Goal: Information Seeking & Learning: Learn about a topic

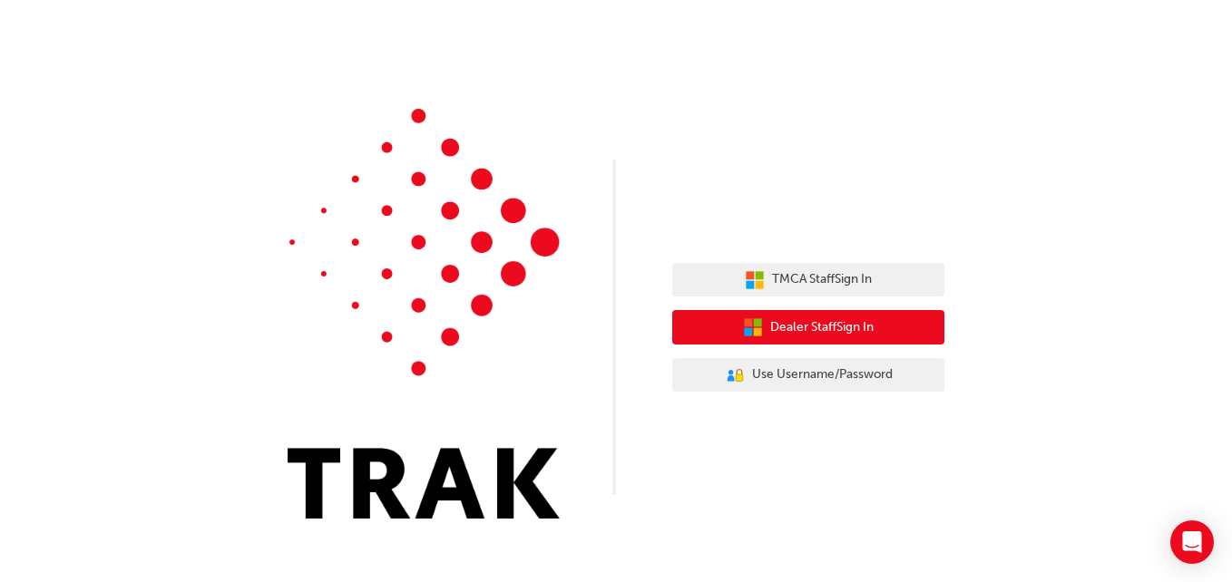
click at [766, 323] on button "Dealer Staff Sign In" at bounding box center [808, 327] width 272 height 34
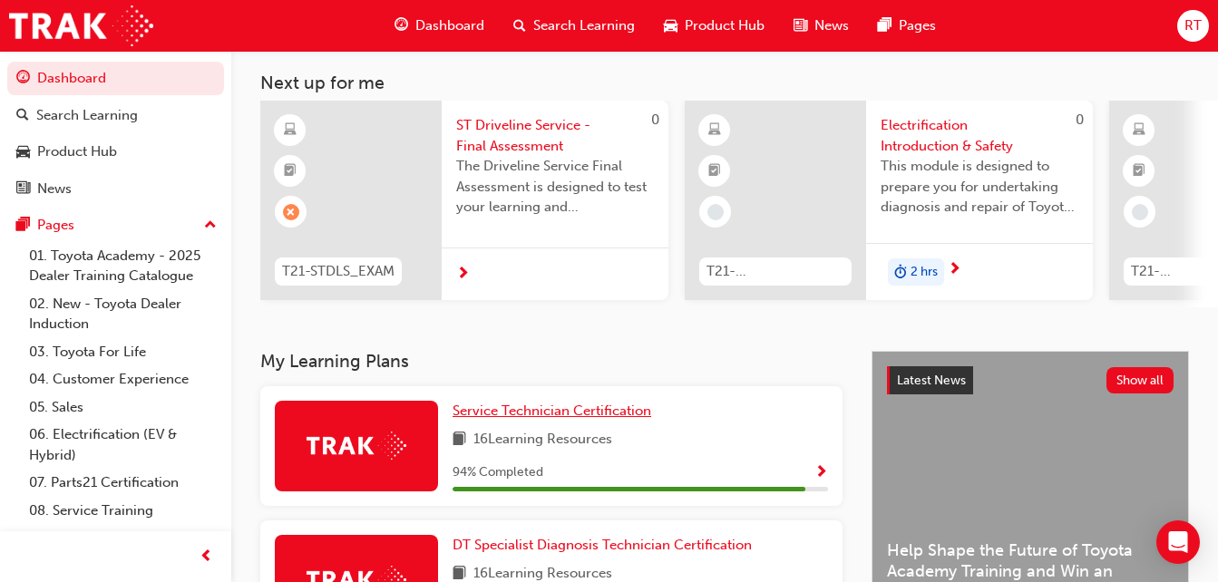
scroll to position [181, 0]
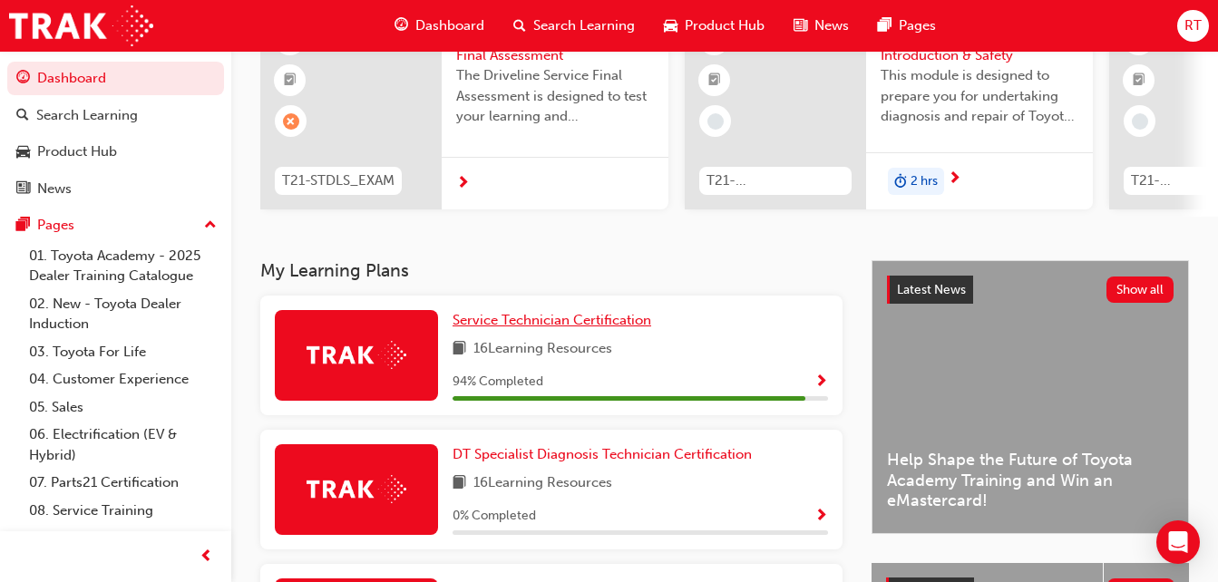
click at [527, 324] on span "Service Technician Certification" at bounding box center [552, 320] width 199 height 16
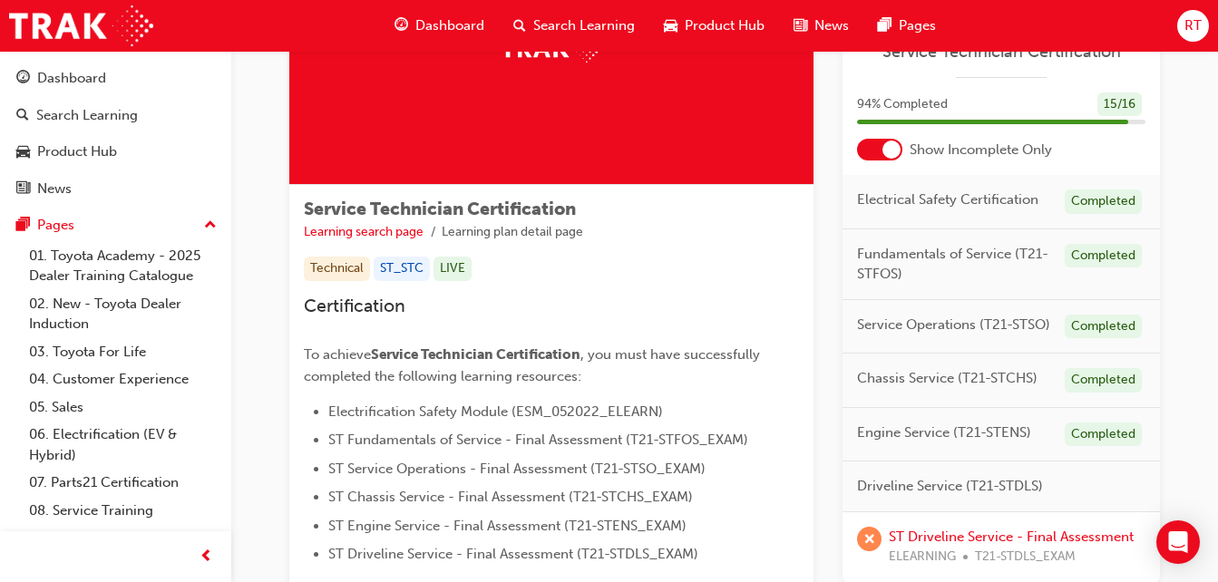
scroll to position [272, 0]
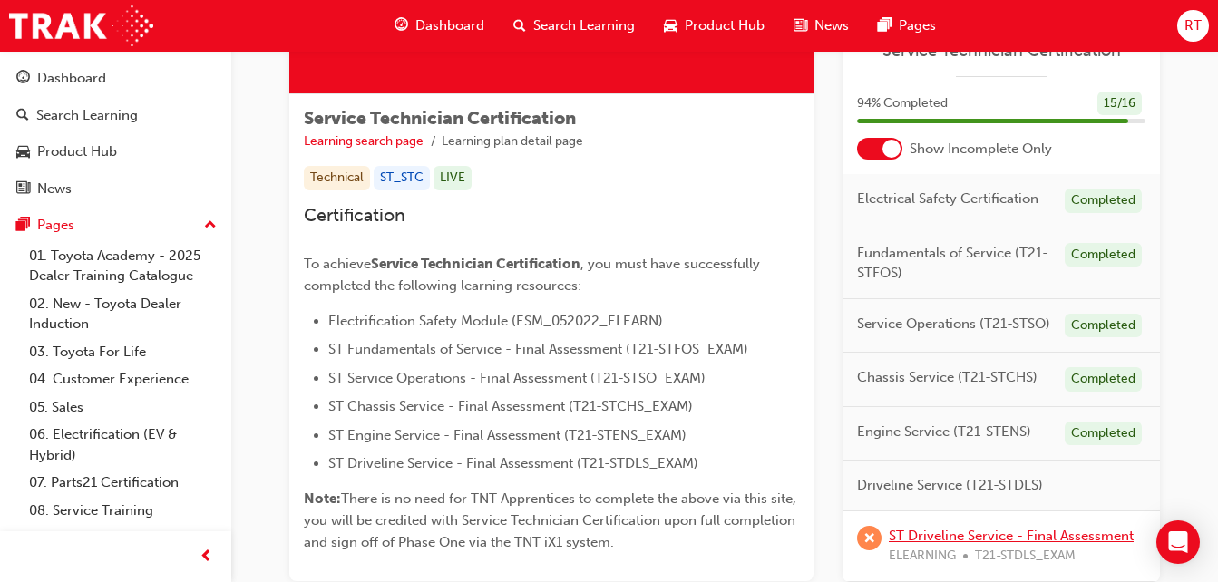
click at [969, 529] on link "ST Driveline Service - Final Assessment" at bounding box center [1011, 535] width 245 height 16
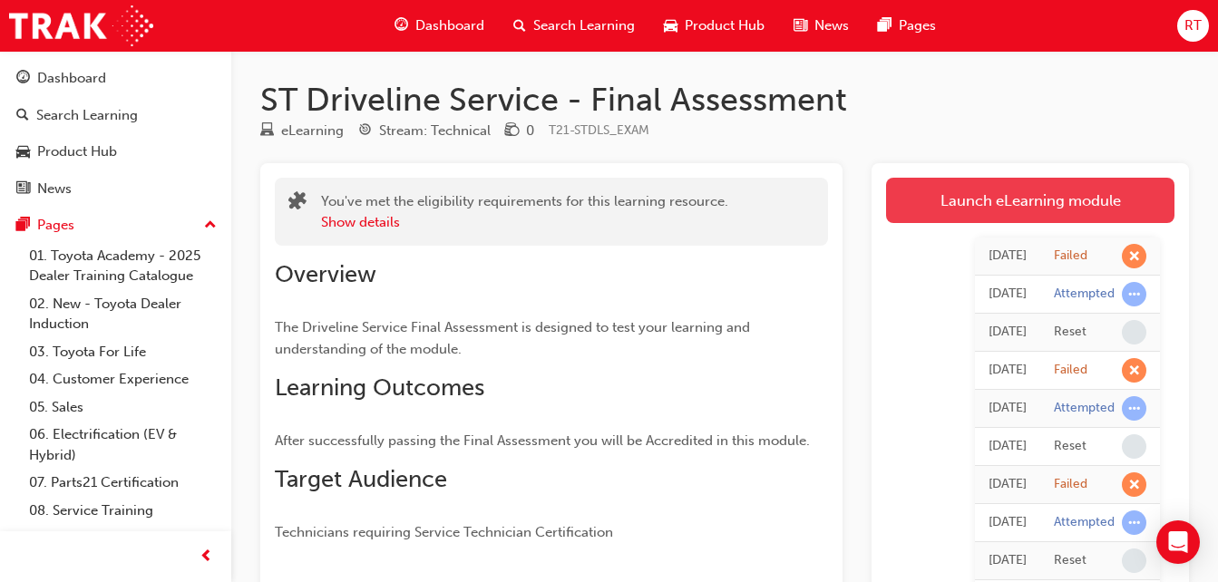
click at [1043, 213] on link "Launch eLearning module" at bounding box center [1030, 200] width 288 height 45
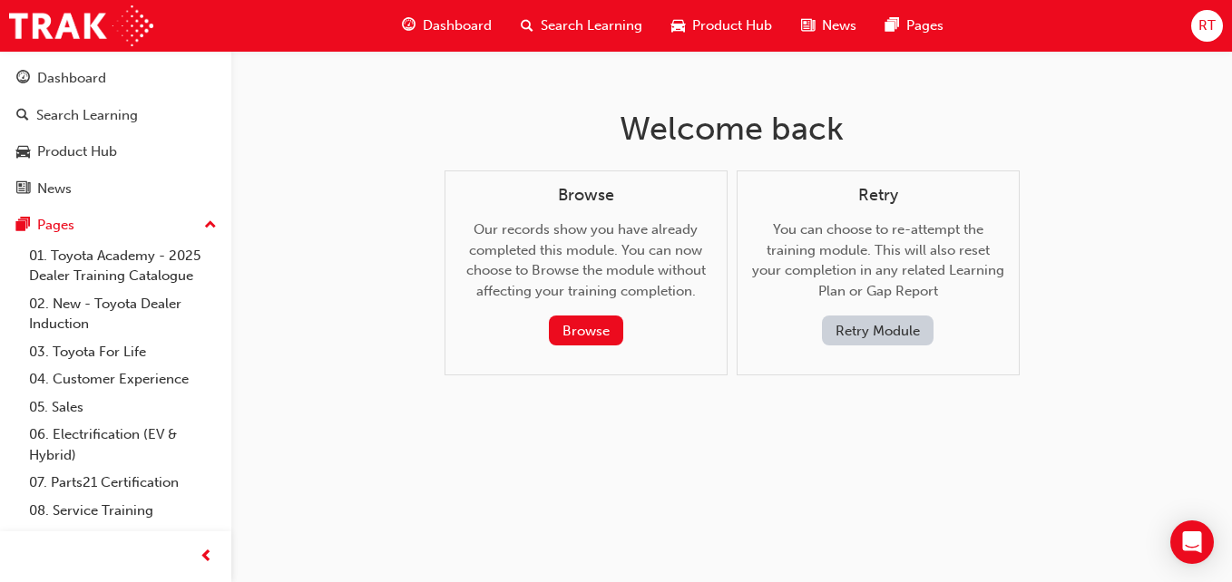
click at [911, 337] on button "Retry Module" at bounding box center [878, 331] width 112 height 30
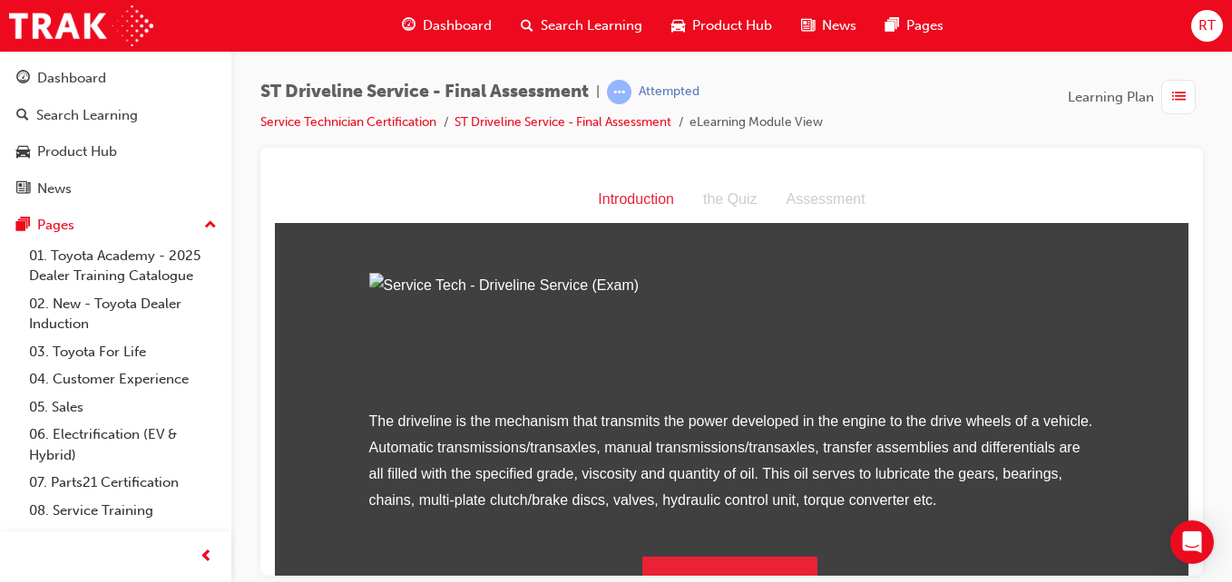
scroll to position [232, 0]
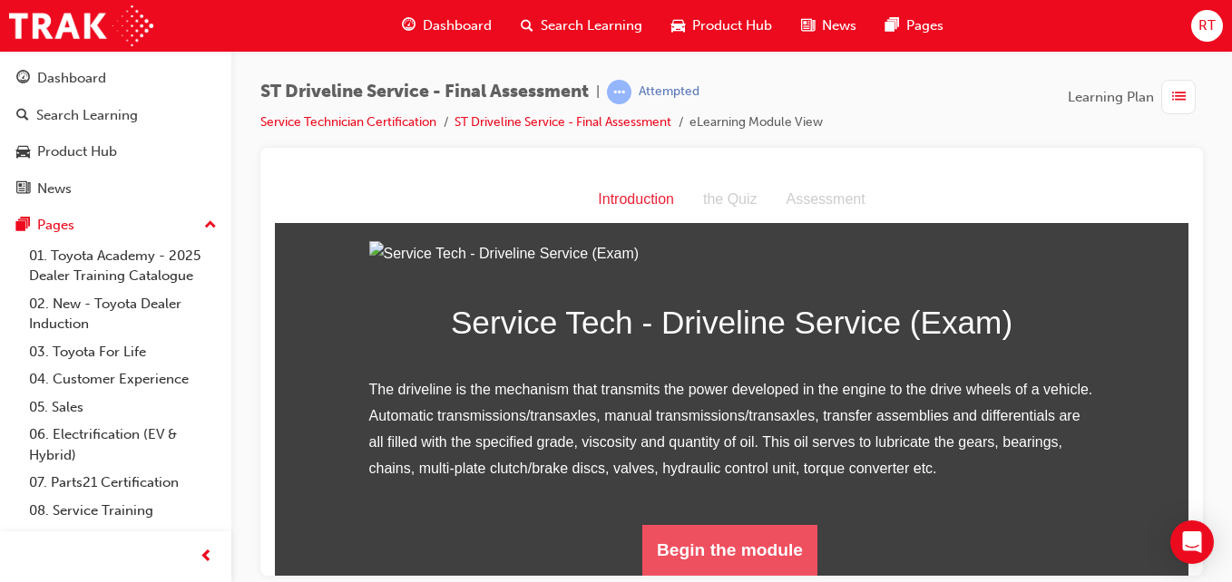
click at [758, 542] on button "Begin the module" at bounding box center [729, 549] width 175 height 51
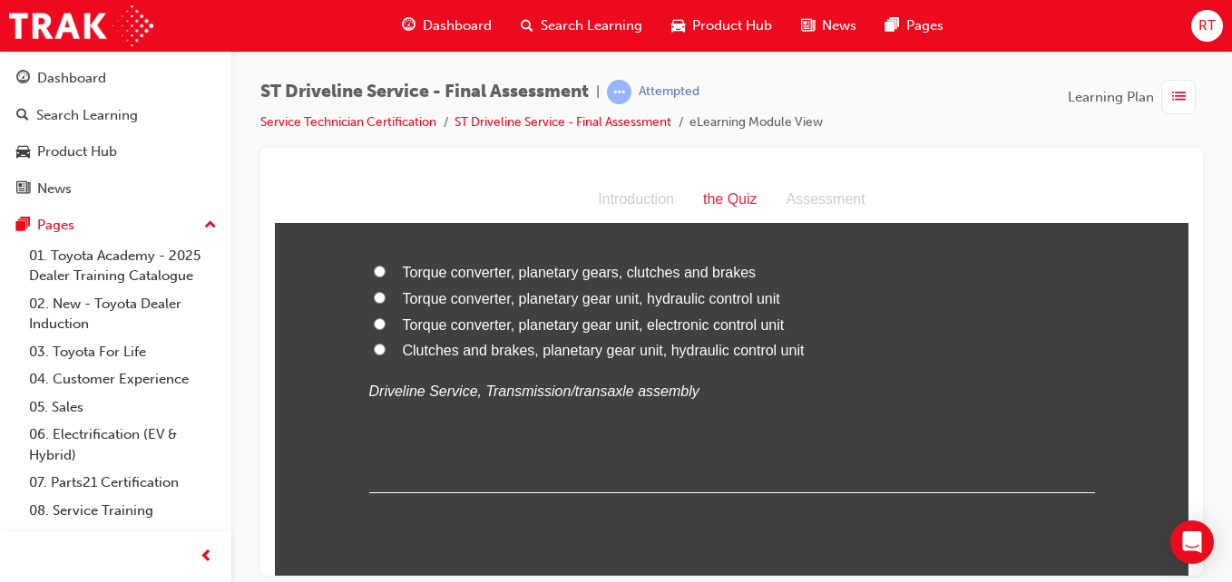
scroll to position [91, 0]
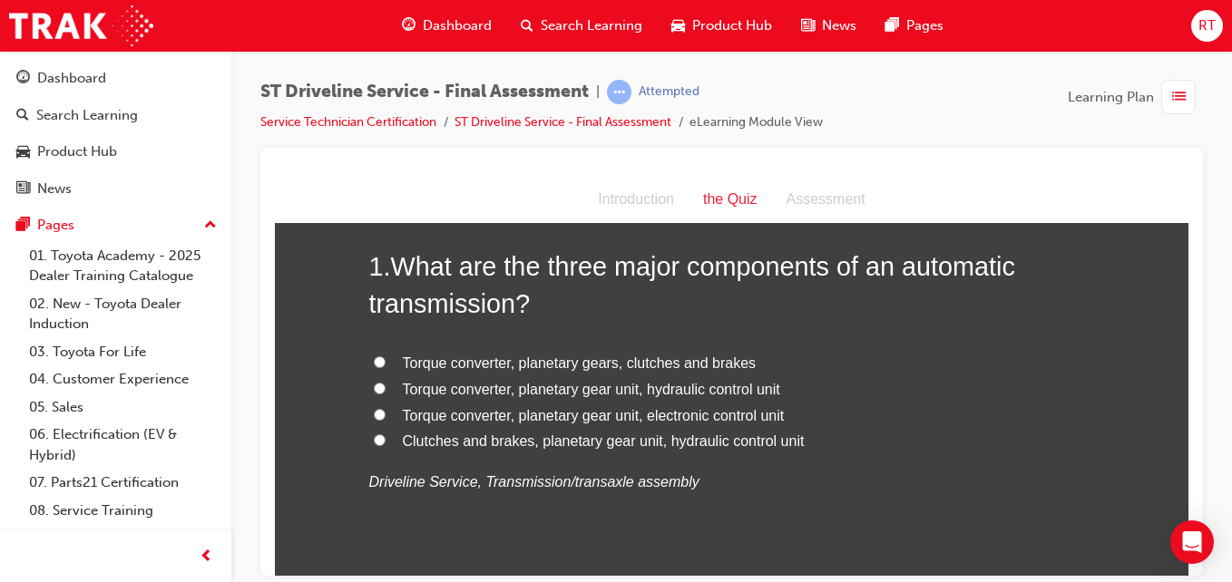
click at [589, 366] on span "Torque converter, planetary gears, clutches and brakes" at bounding box center [580, 362] width 354 height 15
click at [386, 366] on input "Torque converter, planetary gears, clutches and brakes" at bounding box center [380, 362] width 12 height 12
radio input "true"
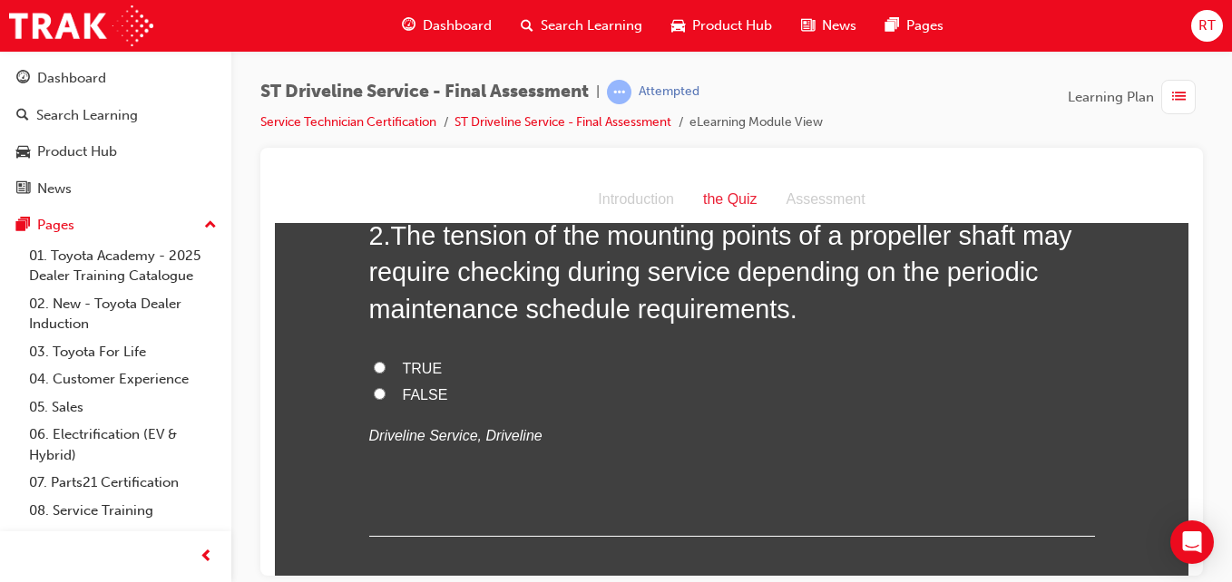
scroll to position [454, 0]
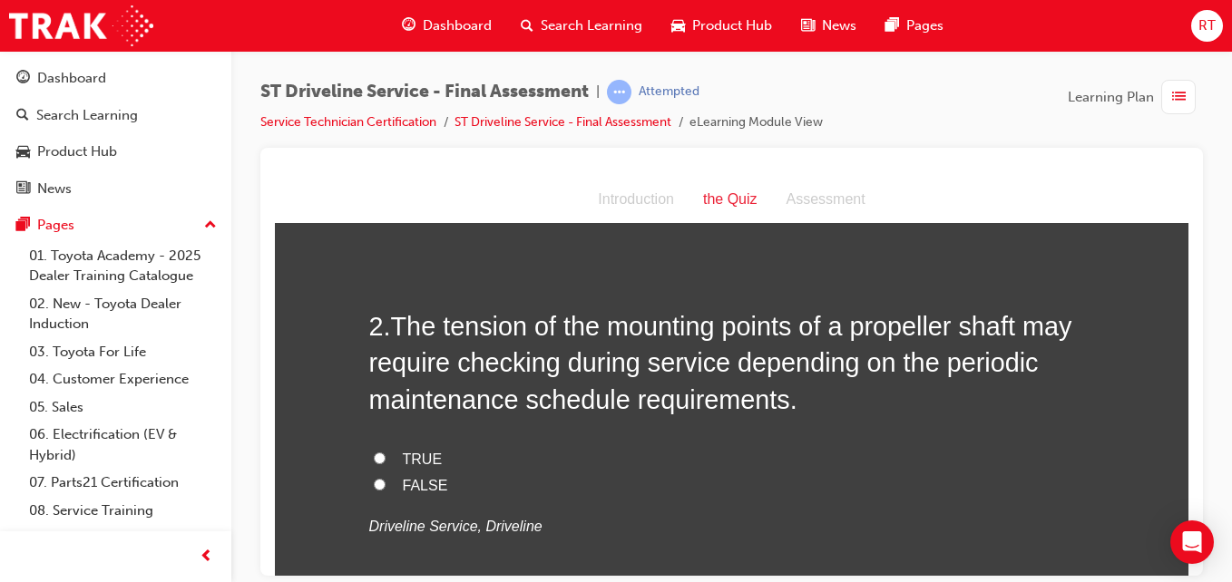
click at [404, 454] on span "TRUE" at bounding box center [423, 458] width 40 height 15
click at [386, 454] on input "TRUE" at bounding box center [380, 458] width 12 height 12
radio input "true"
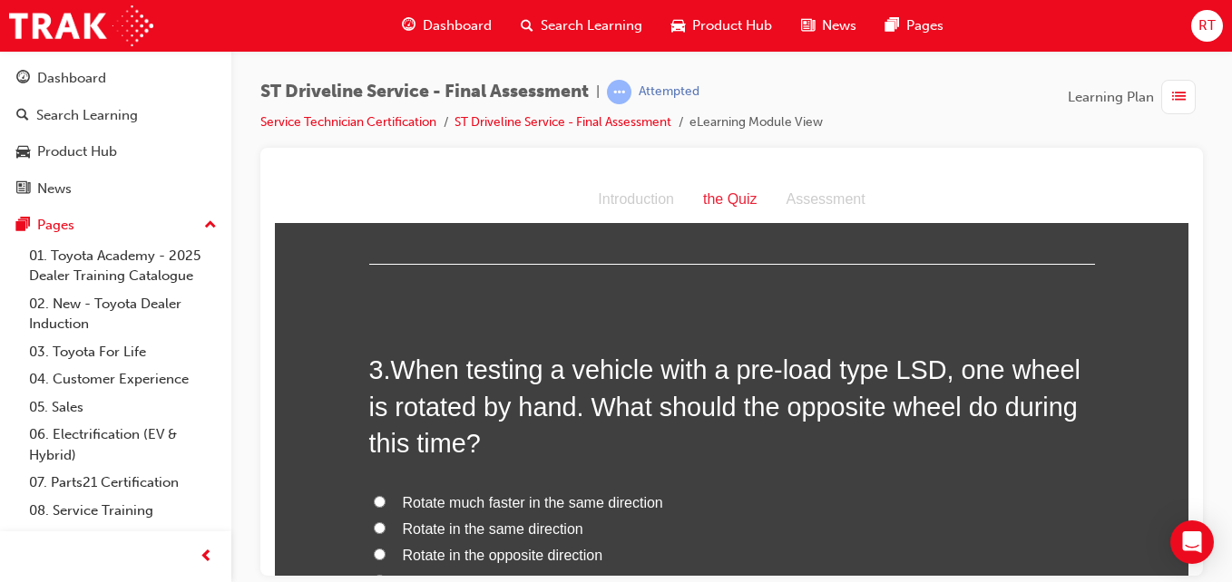
scroll to position [907, 0]
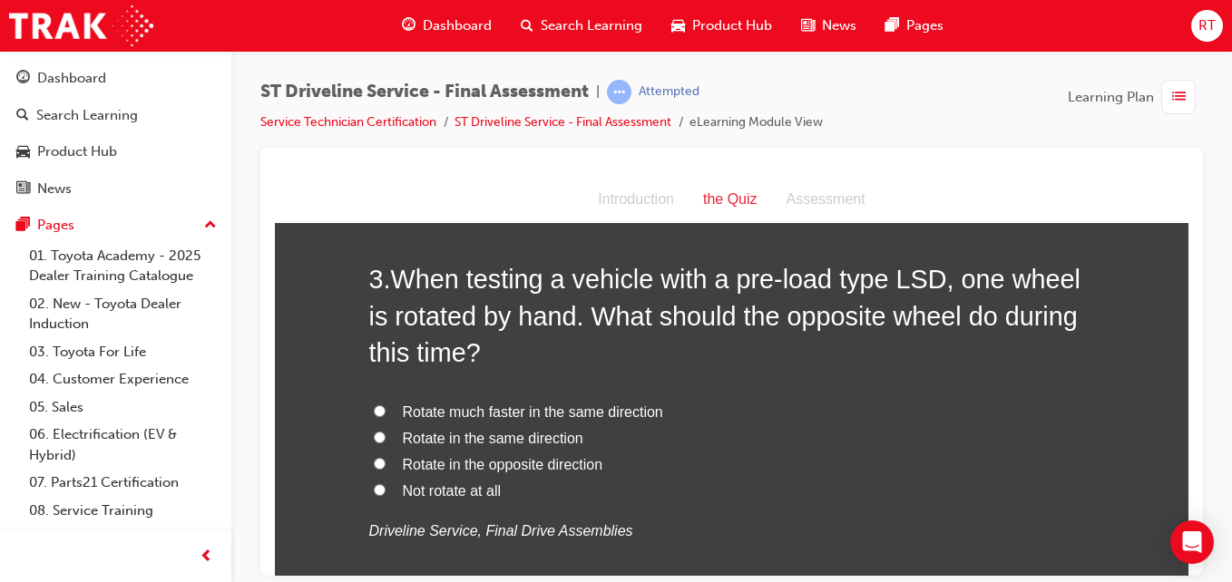
click at [542, 462] on span "Rotate in the opposite direction" at bounding box center [503, 463] width 200 height 15
click at [386, 462] on input "Rotate in the opposite direction" at bounding box center [380, 463] width 12 height 12
radio input "true"
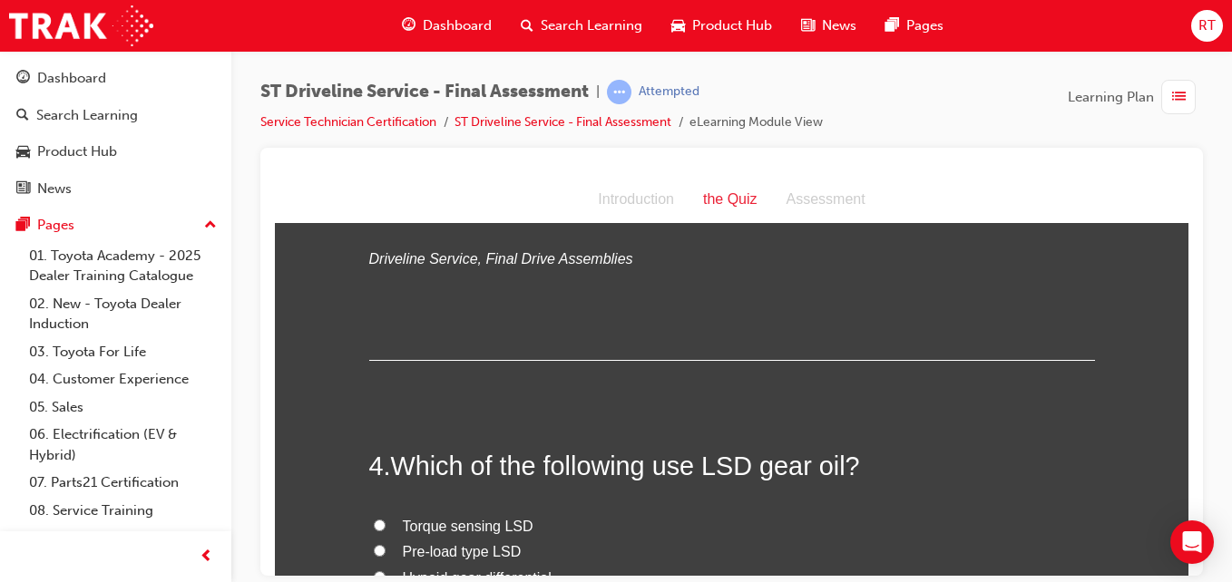
scroll to position [1361, 0]
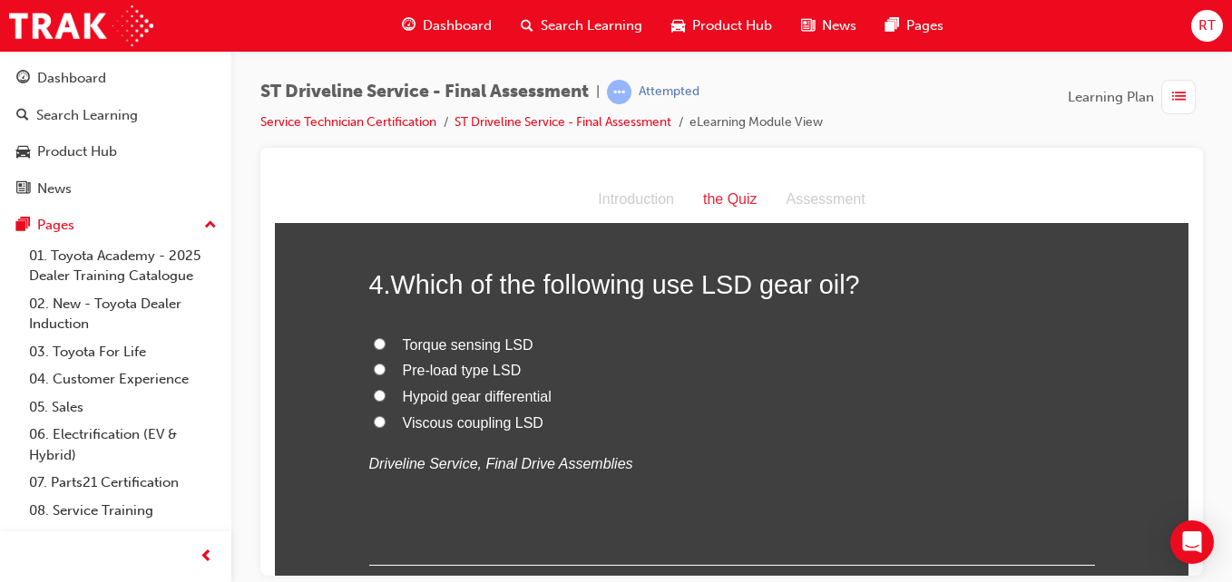
click at [518, 343] on span "Torque sensing LSD" at bounding box center [468, 344] width 131 height 15
click at [386, 343] on input "Torque sensing LSD" at bounding box center [380, 343] width 12 height 12
radio input "true"
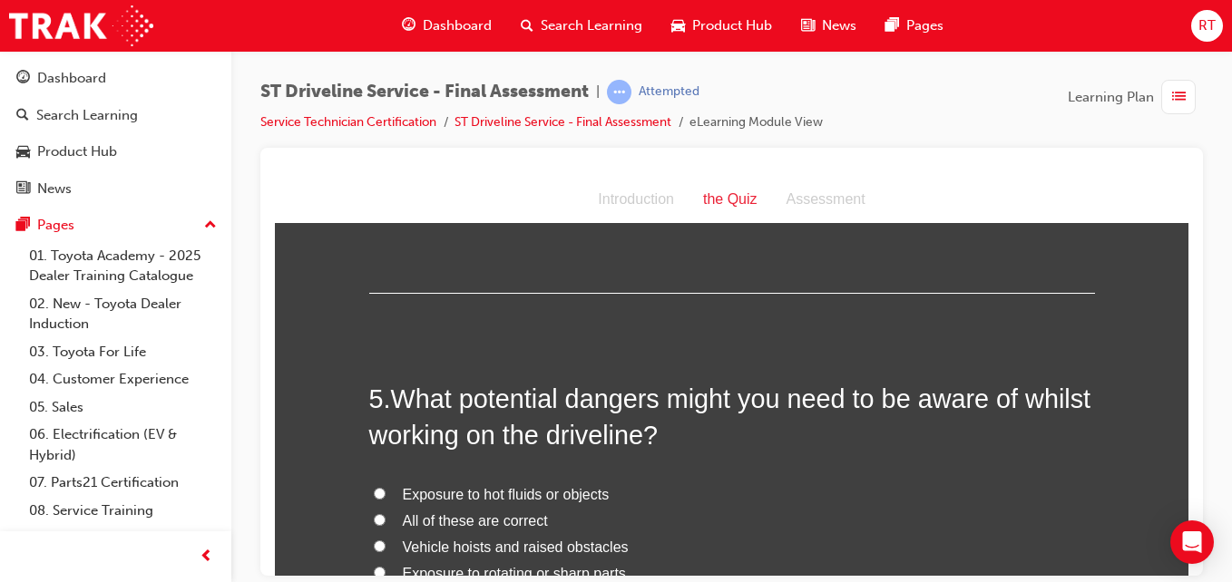
scroll to position [1724, 0]
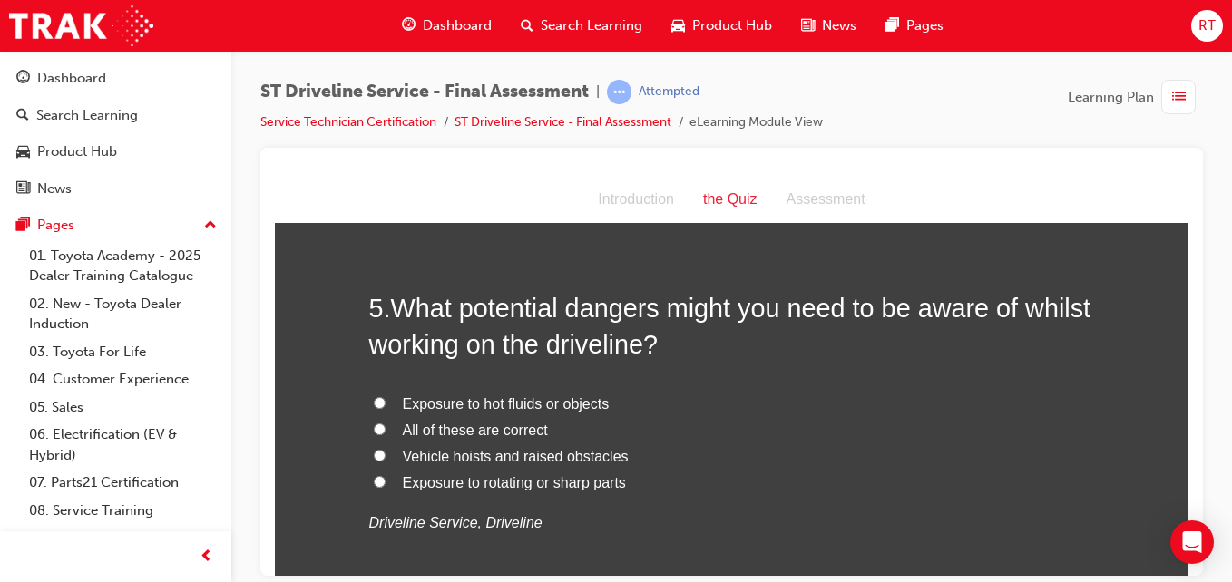
drag, startPoint x: 521, startPoint y: 429, endPoint x: 539, endPoint y: 428, distance: 18.2
click at [522, 428] on span "All of these are correct" at bounding box center [475, 429] width 145 height 15
click at [386, 428] on input "All of these are correct" at bounding box center [380, 429] width 12 height 12
radio input "true"
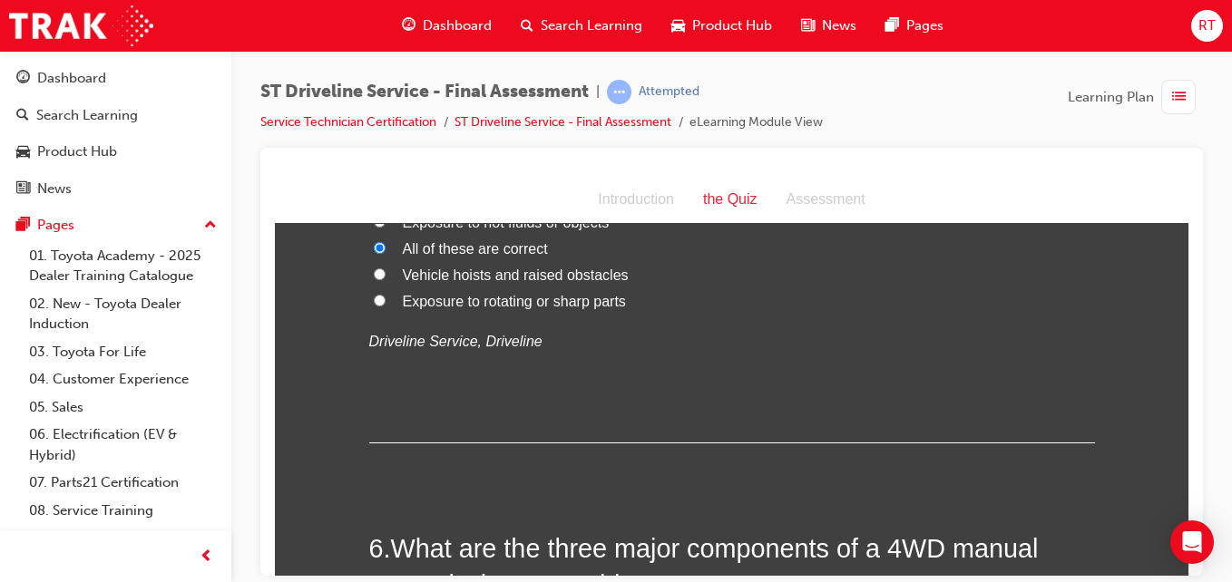
scroll to position [2177, 0]
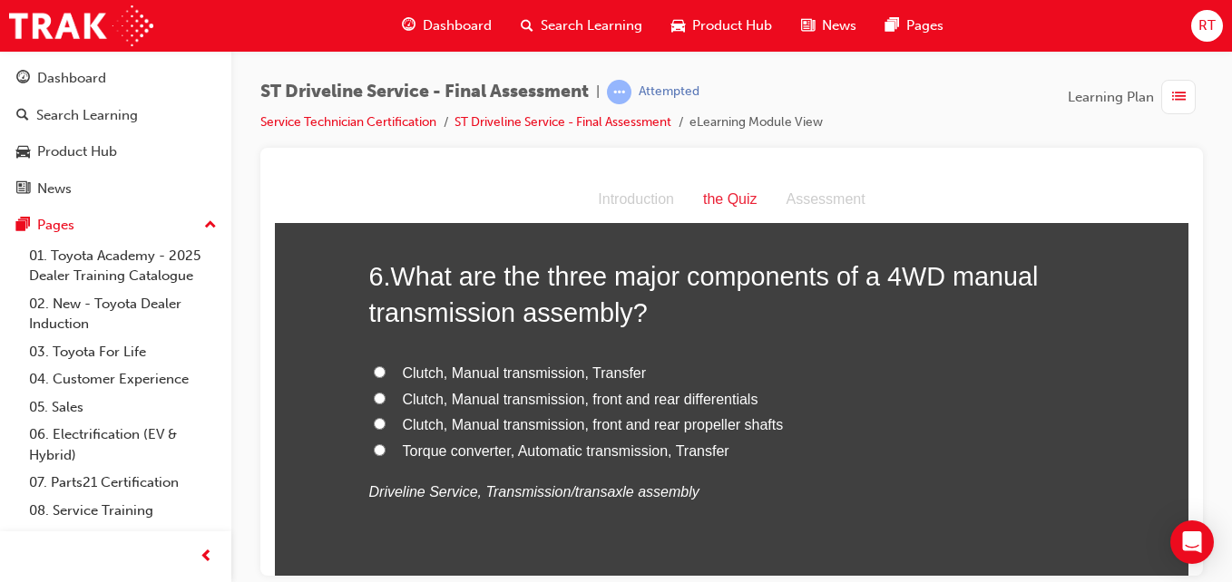
click at [603, 376] on span "Clutch, Manual transmission, Transfer" at bounding box center [525, 372] width 244 height 15
click at [386, 376] on input "Clutch, Manual transmission, Transfer" at bounding box center [380, 372] width 12 height 12
radio input "true"
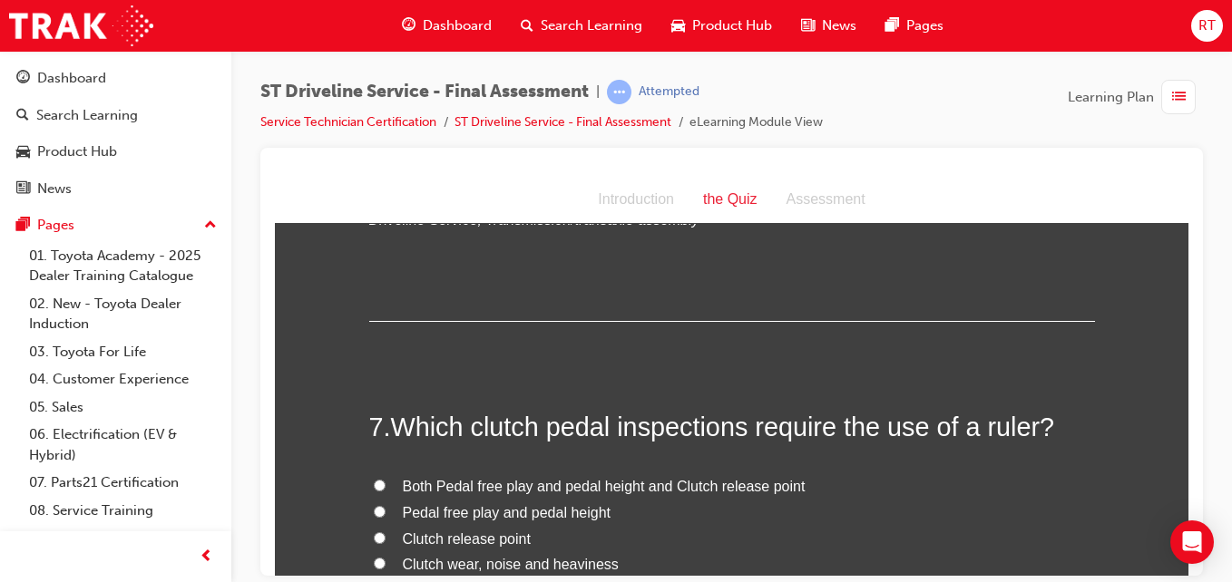
scroll to position [2631, 0]
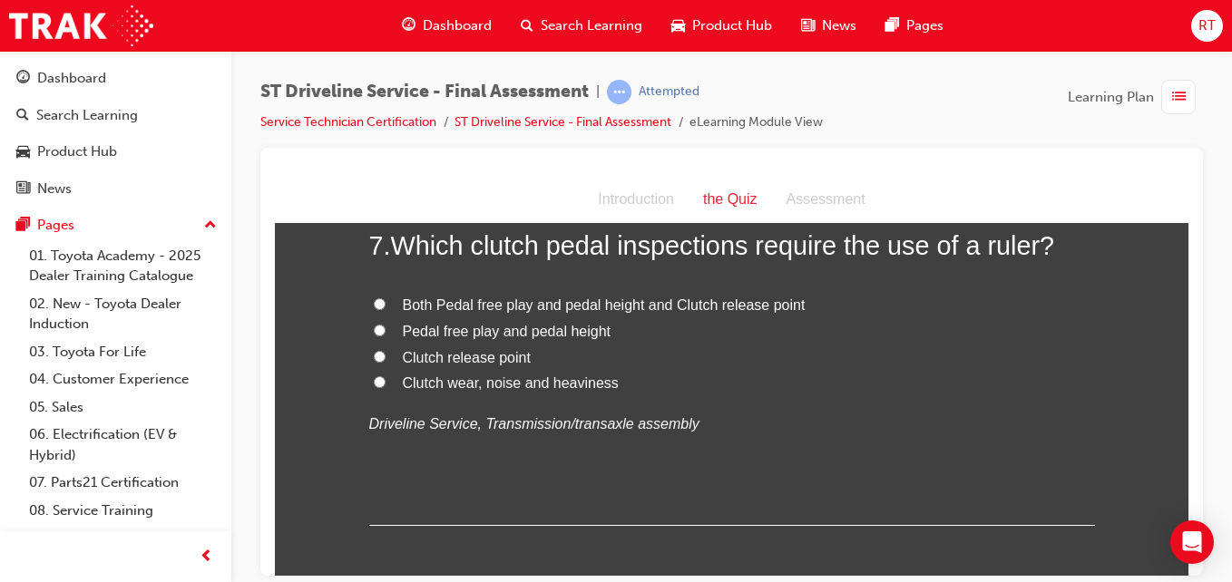
click at [571, 301] on span "Both Pedal free play and pedal height and Clutch release point" at bounding box center [604, 304] width 403 height 15
click at [386, 301] on input "Both Pedal free play and pedal height and Clutch release point" at bounding box center [380, 304] width 12 height 12
radio input "true"
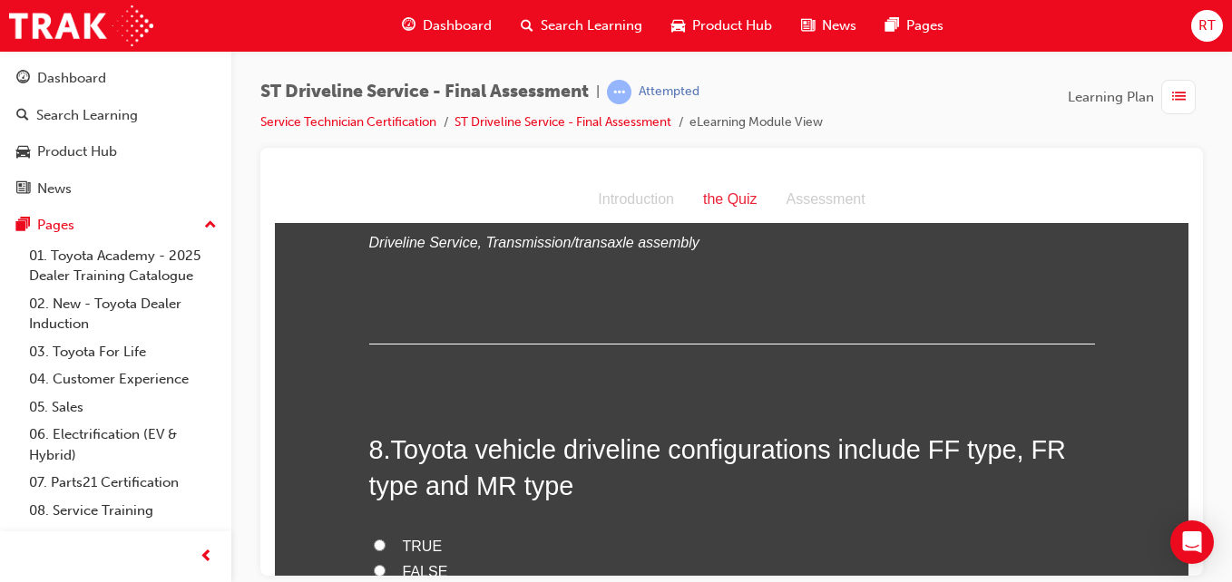
scroll to position [2903, 0]
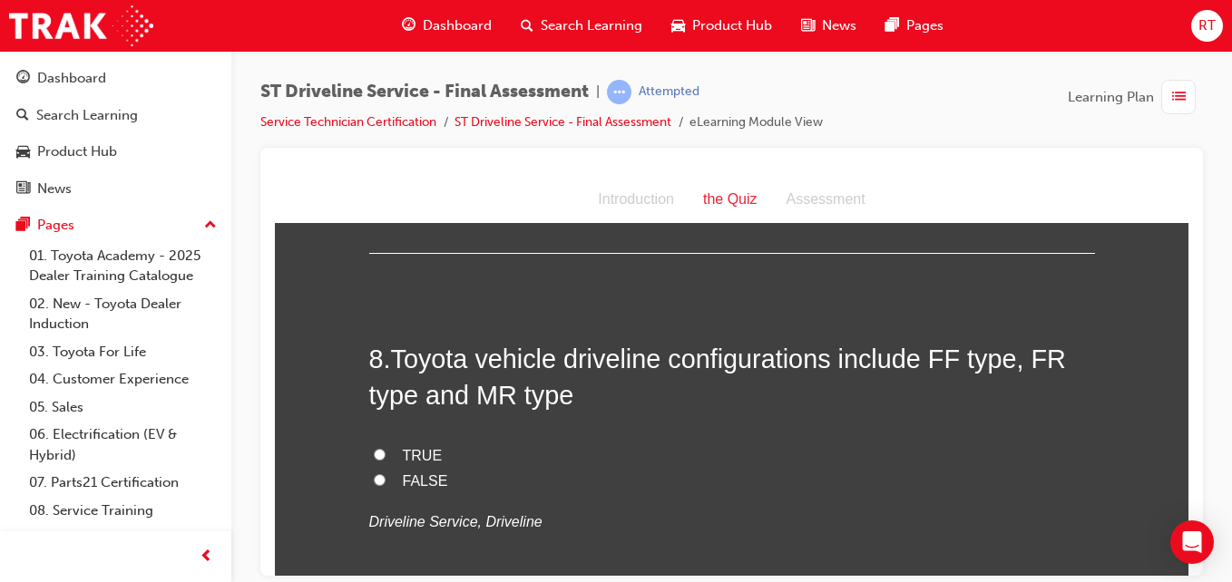
click at [408, 448] on span "TRUE" at bounding box center [423, 454] width 40 height 15
click at [386, 448] on input "TRUE" at bounding box center [380, 454] width 12 height 12
radio input "true"
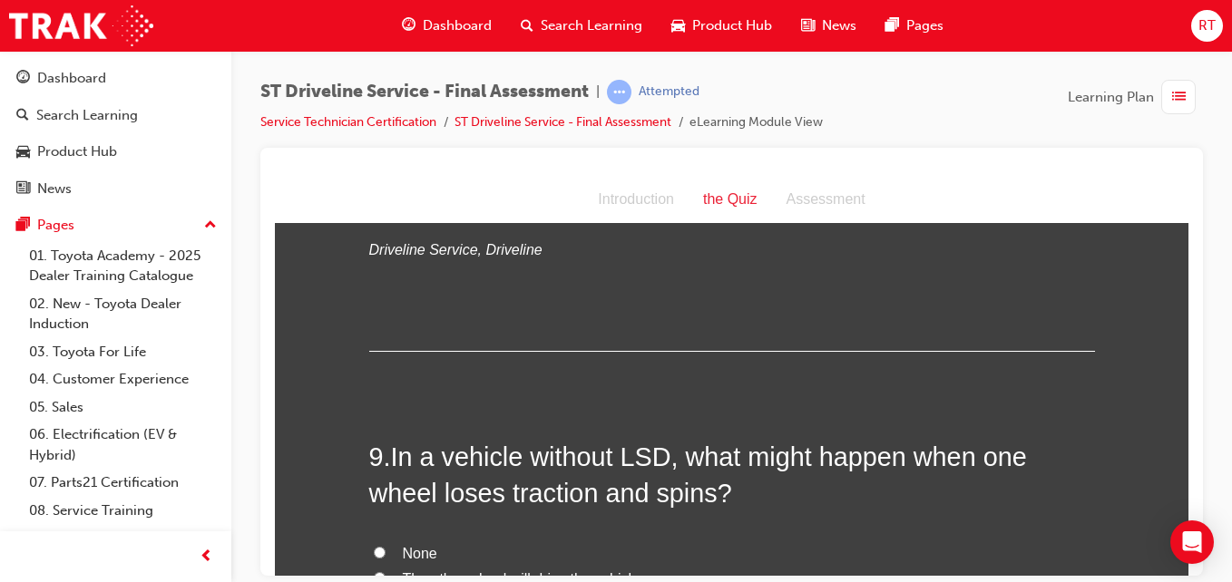
scroll to position [3356, 0]
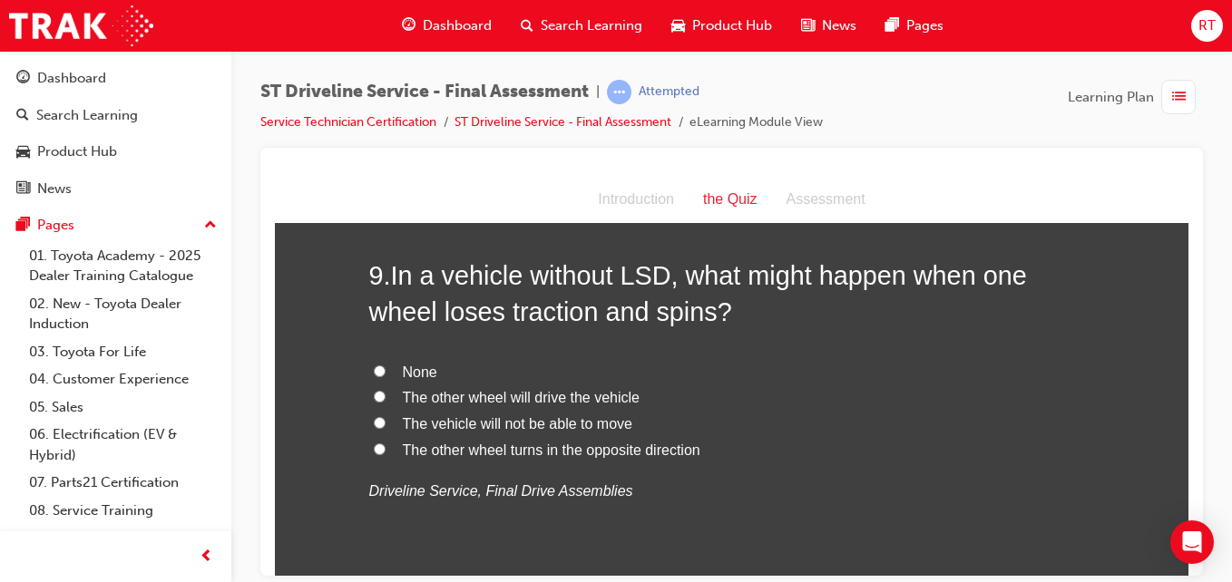
click at [420, 376] on span "None" at bounding box center [420, 371] width 34 height 15
click at [386, 376] on input "None" at bounding box center [380, 371] width 12 height 12
radio input "true"
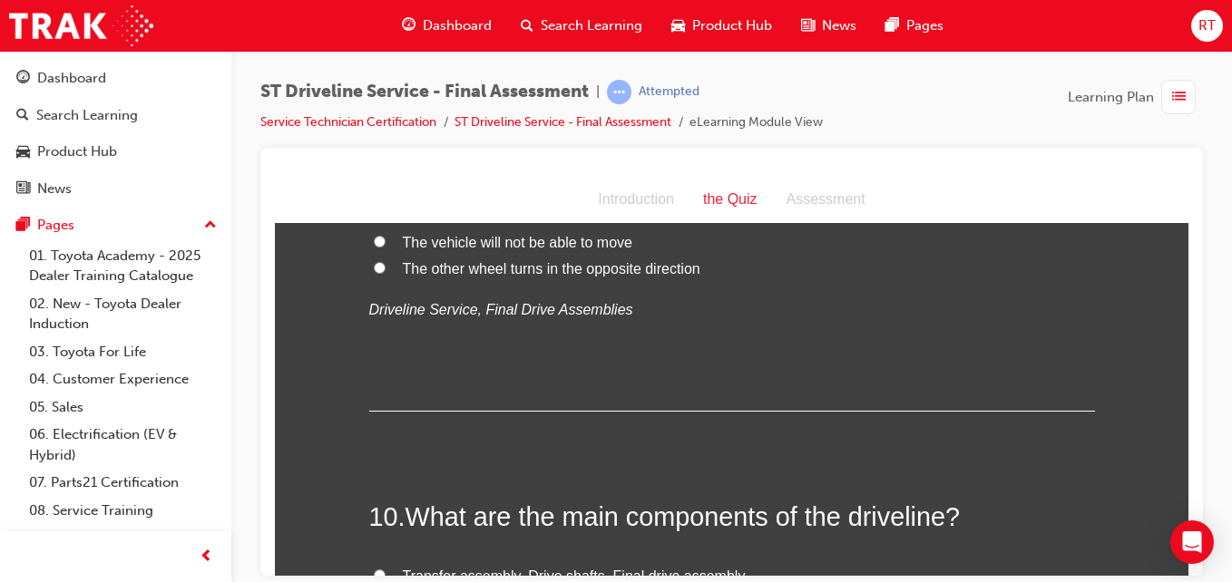
scroll to position [3810, 0]
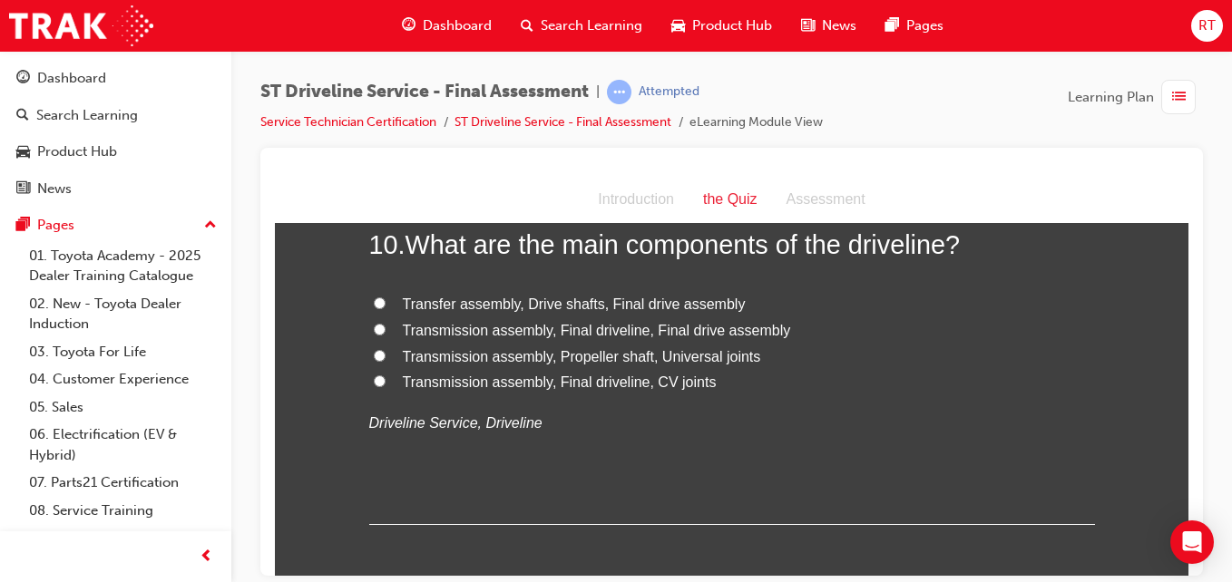
click at [576, 308] on span "Transfer assembly, Drive shafts, Final drive assembly" at bounding box center [574, 303] width 343 height 15
click at [386, 308] on input "Transfer assembly, Drive shafts, Final drive assembly" at bounding box center [380, 303] width 12 height 12
radio input "true"
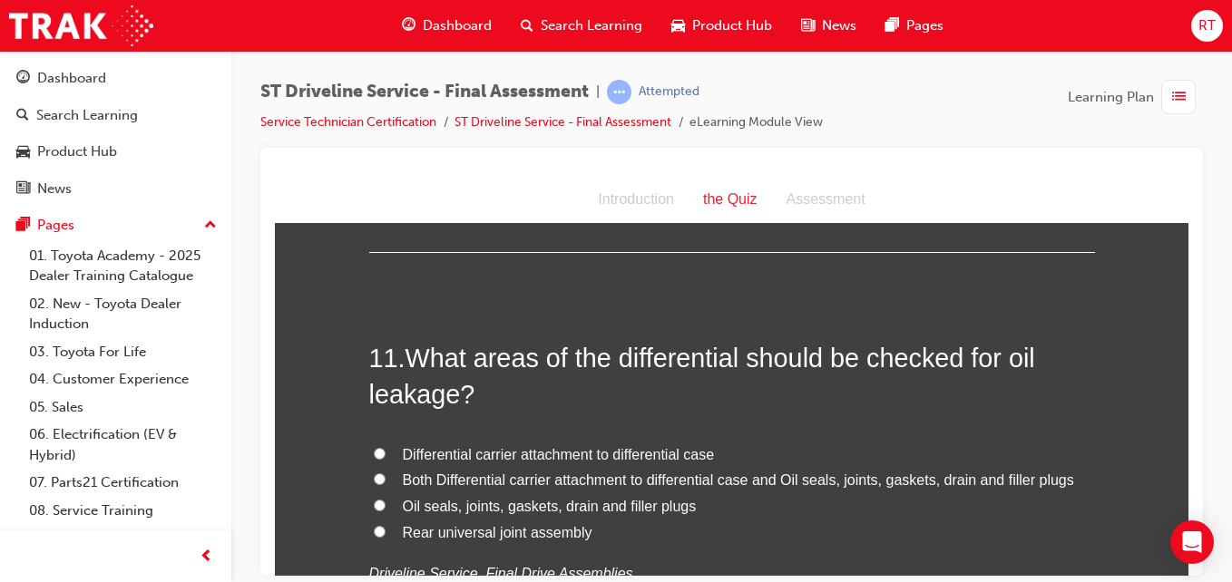
scroll to position [4173, 0]
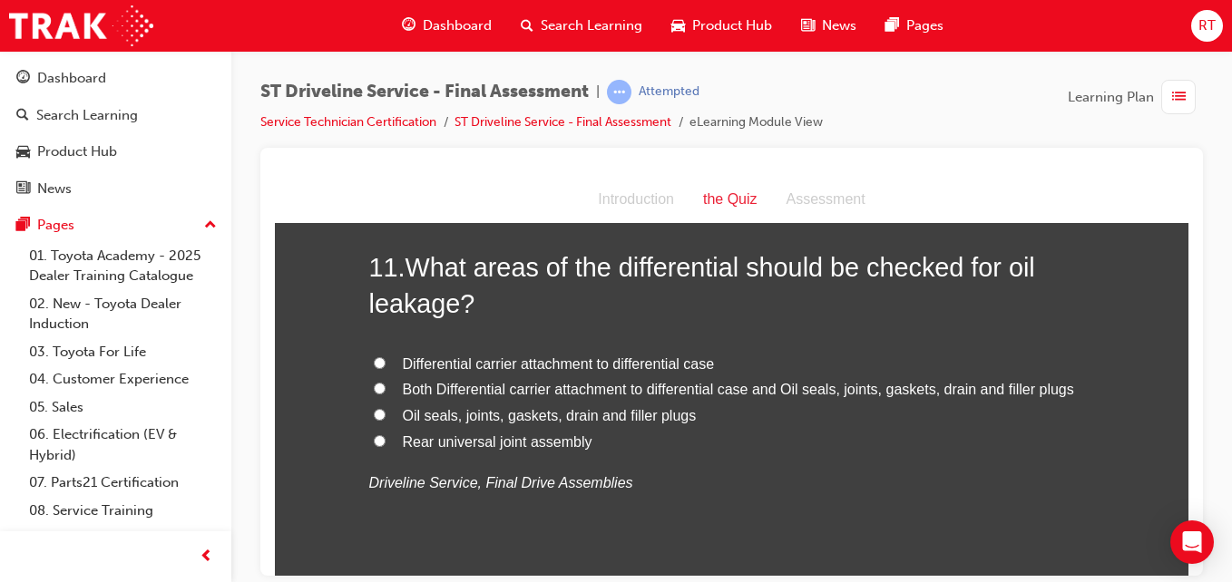
click at [584, 386] on span "Both Differential carrier attachment to differential case and Oil seals, joints…" at bounding box center [738, 388] width 671 height 15
click at [386, 386] on input "Both Differential carrier attachment to differential case and Oil seals, joints…" at bounding box center [380, 388] width 12 height 12
radio input "true"
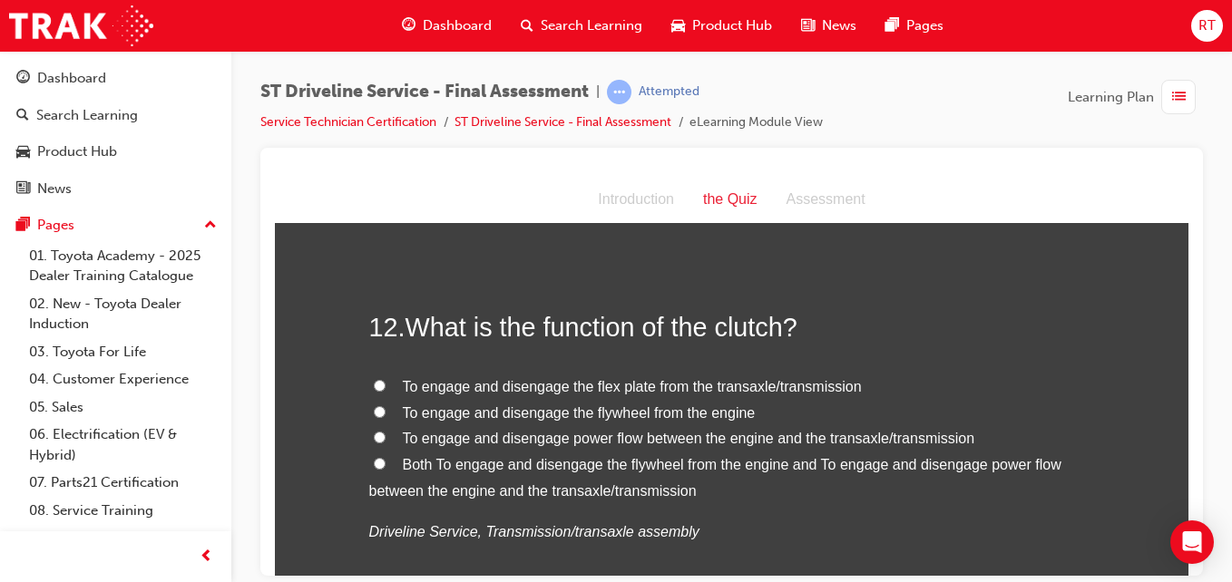
scroll to position [4626, 0]
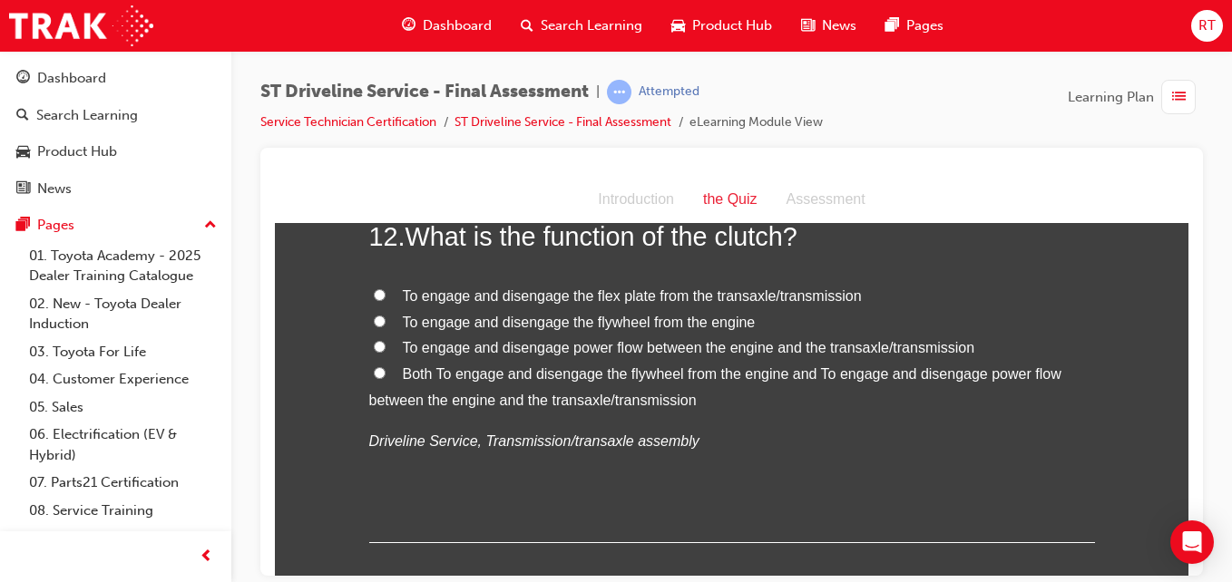
click at [516, 377] on span "Both To engage and disengage the flywheel from the engine and To engage and dis…" at bounding box center [715, 387] width 692 height 42
click at [386, 377] on input "Both To engage and disengage the flywheel from the engine and To engage and dis…" at bounding box center [380, 372] width 12 height 12
radio input "true"
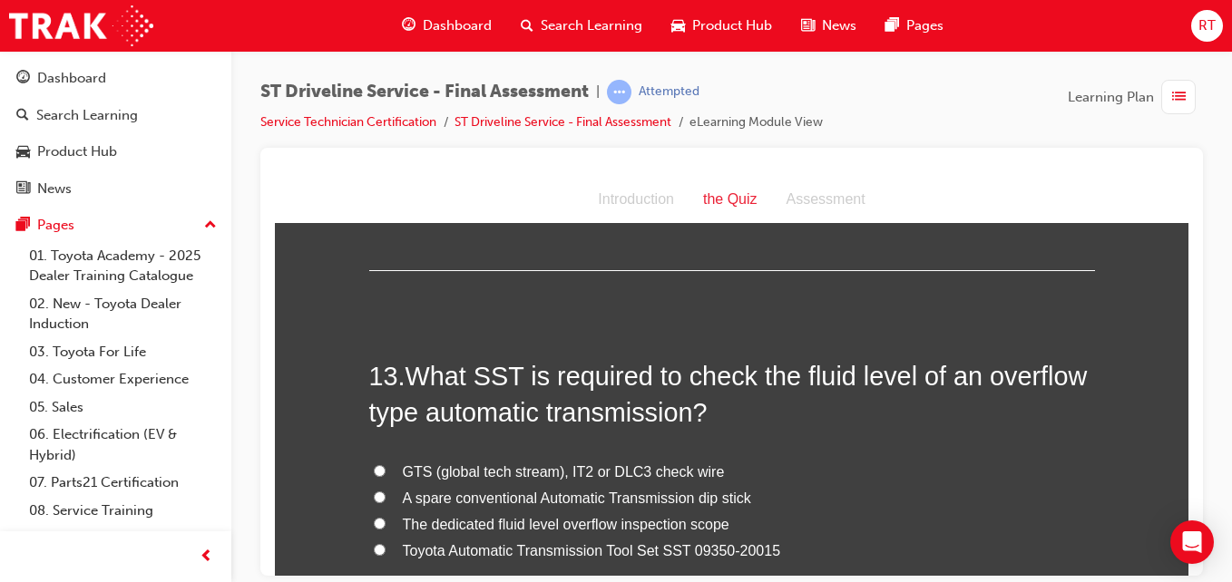
scroll to position [4989, 0]
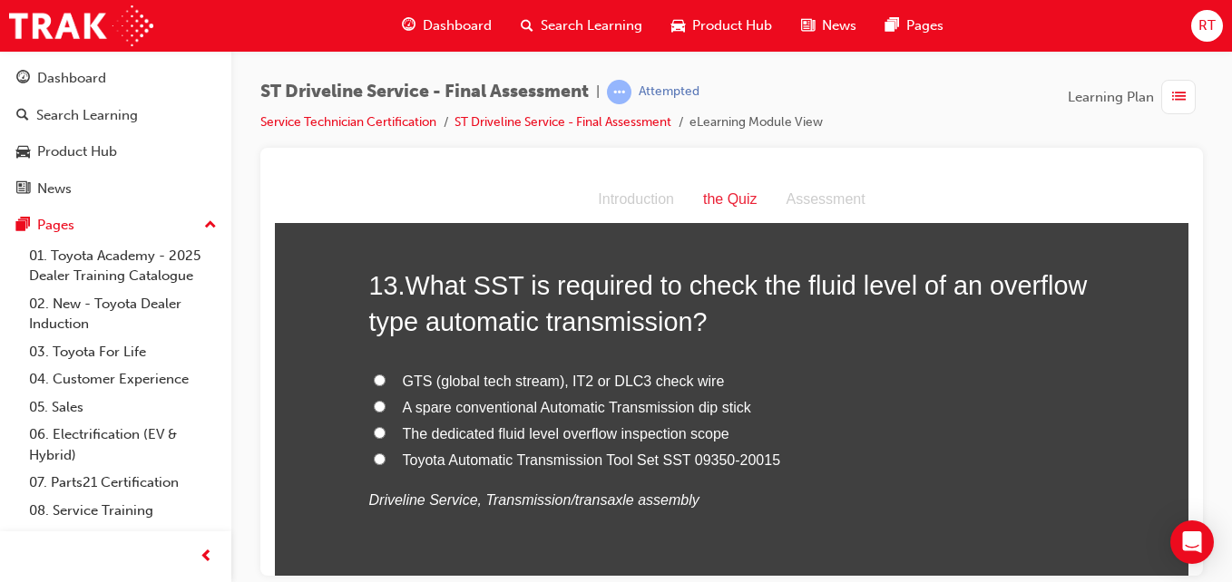
click at [630, 436] on span "The dedicated fluid level overflow inspection scope" at bounding box center [566, 432] width 327 height 15
click at [386, 436] on input "The dedicated fluid level overflow inspection scope" at bounding box center [380, 432] width 12 height 12
radio input "true"
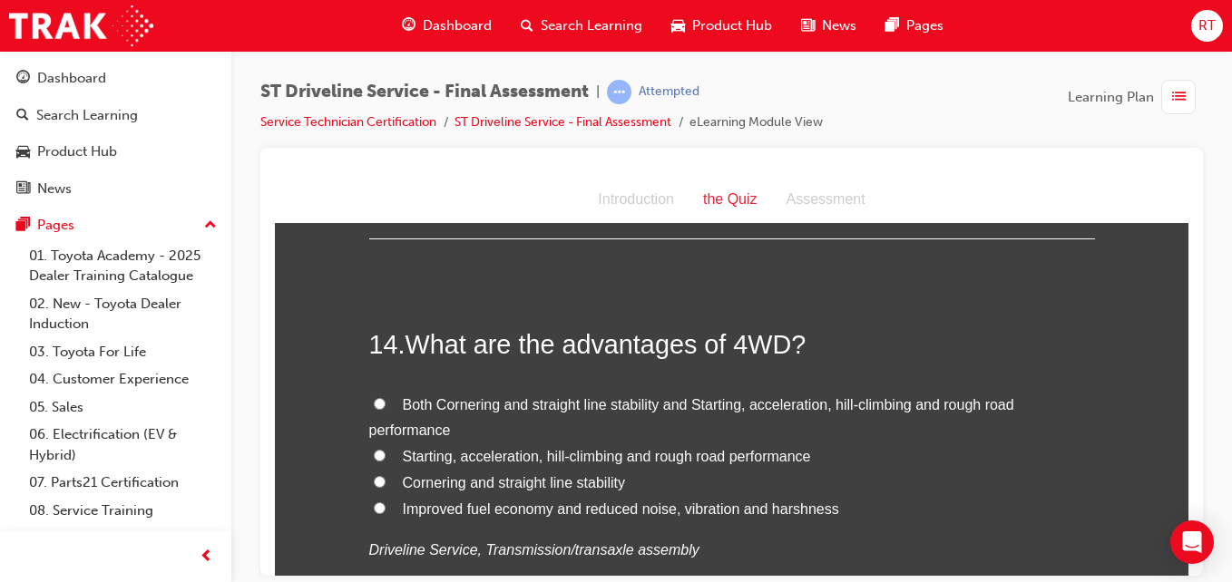
scroll to position [5443, 0]
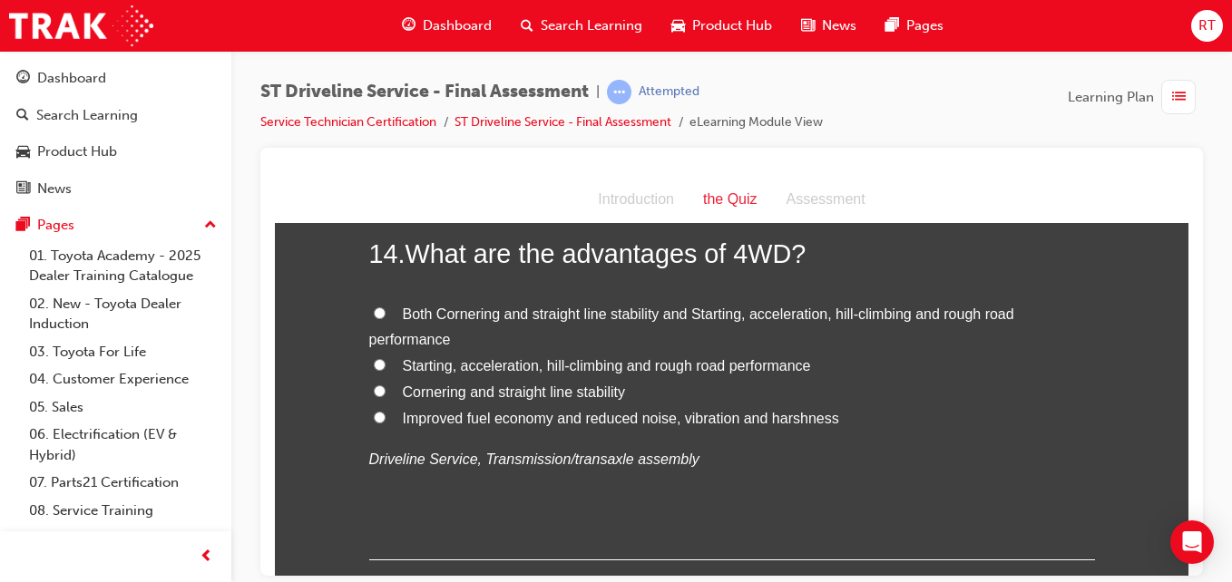
click at [581, 366] on span "Starting, acceleration, hill-climbing and rough road performance" at bounding box center [607, 364] width 408 height 15
click at [386, 366] on input "Starting, acceleration, hill-climbing and rough road performance" at bounding box center [380, 364] width 12 height 12
radio input "true"
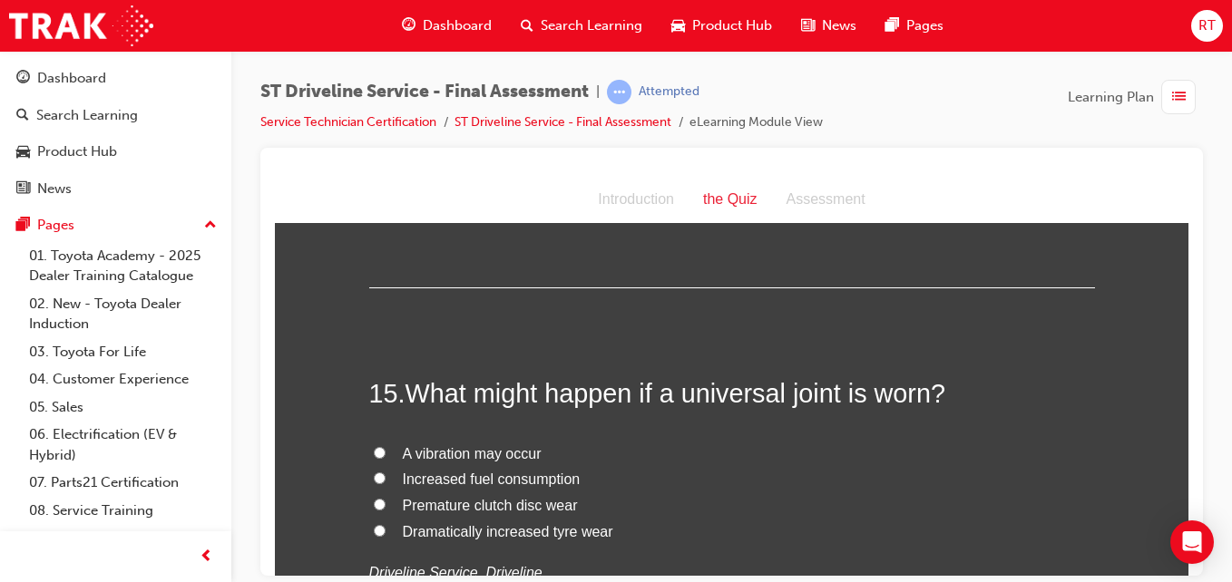
scroll to position [5806, 0]
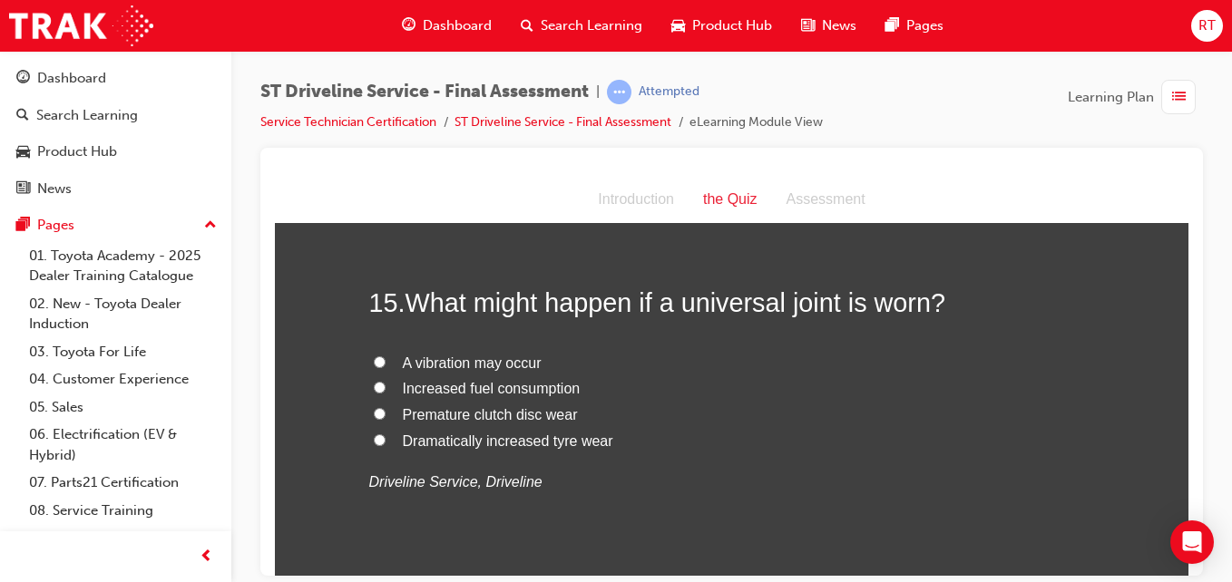
click at [519, 355] on span "A vibration may occur" at bounding box center [472, 362] width 139 height 15
click at [386, 356] on input "A vibration may occur" at bounding box center [380, 362] width 12 height 12
radio input "true"
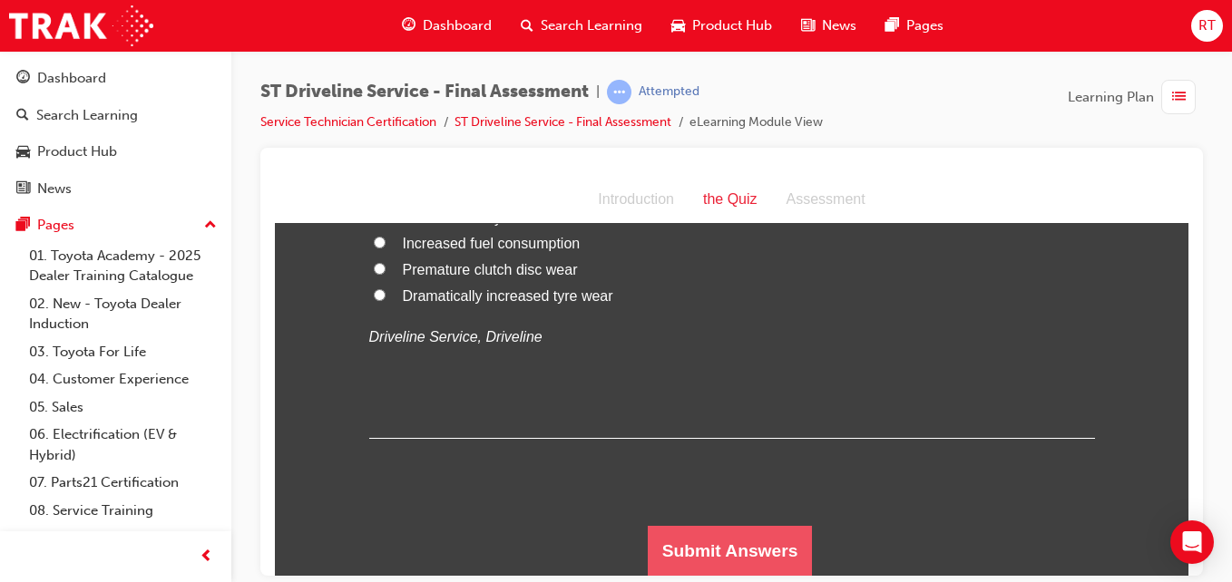
click at [725, 557] on button "Submit Answers" at bounding box center [730, 550] width 165 height 51
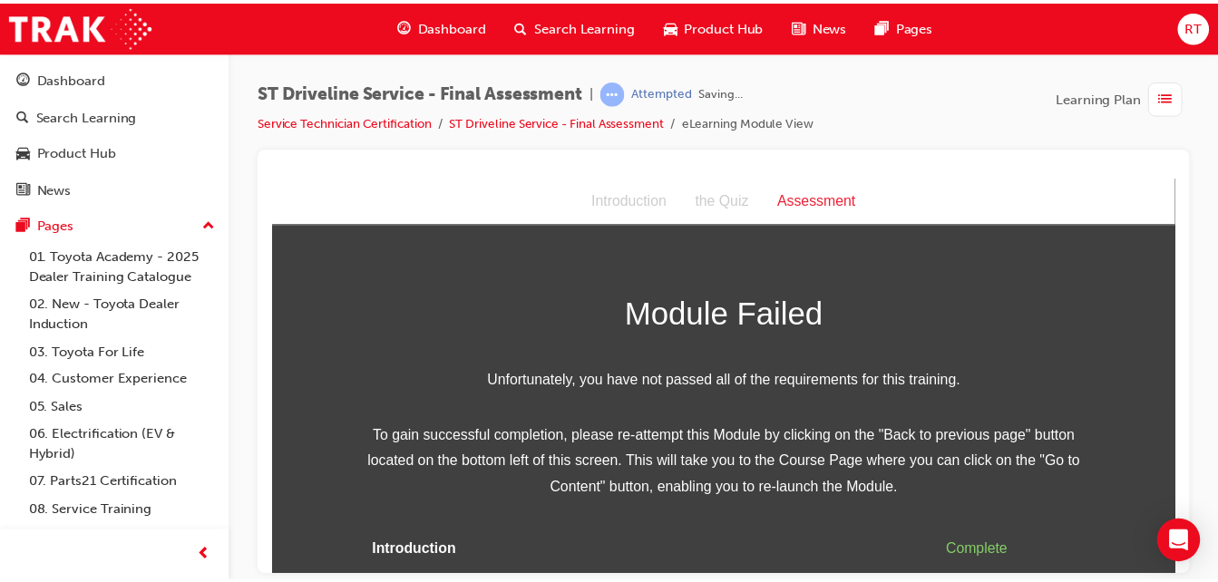
scroll to position [76, 0]
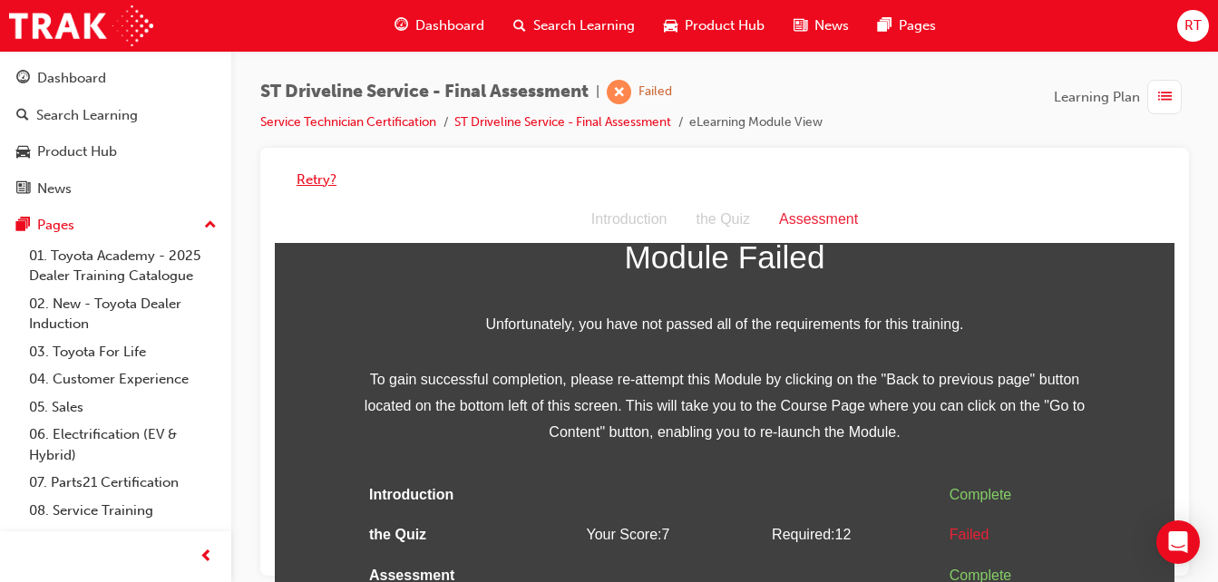
click at [329, 172] on button "Retry?" at bounding box center [317, 180] width 40 height 21
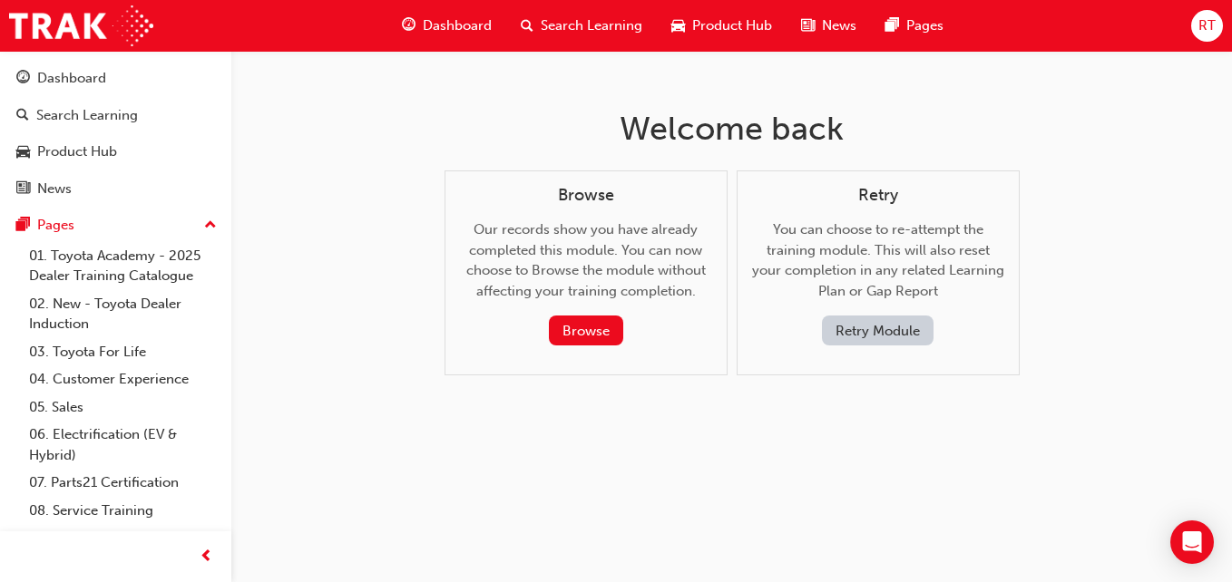
click at [870, 341] on button "Retry Module" at bounding box center [878, 331] width 112 height 30
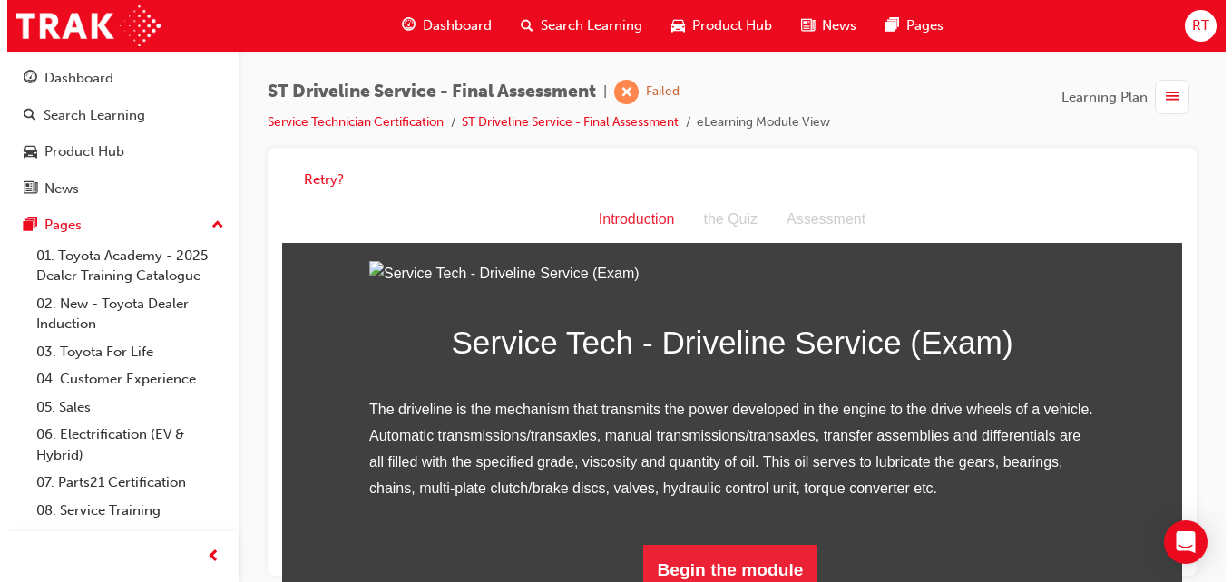
scroll to position [232, 0]
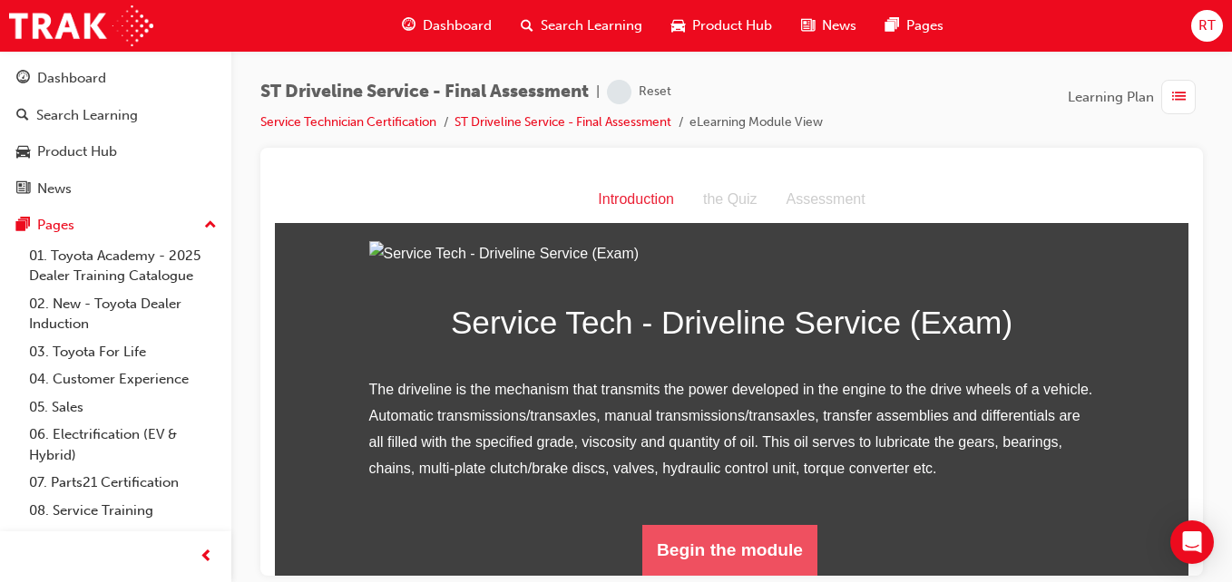
click at [766, 536] on button "Begin the module" at bounding box center [729, 549] width 175 height 51
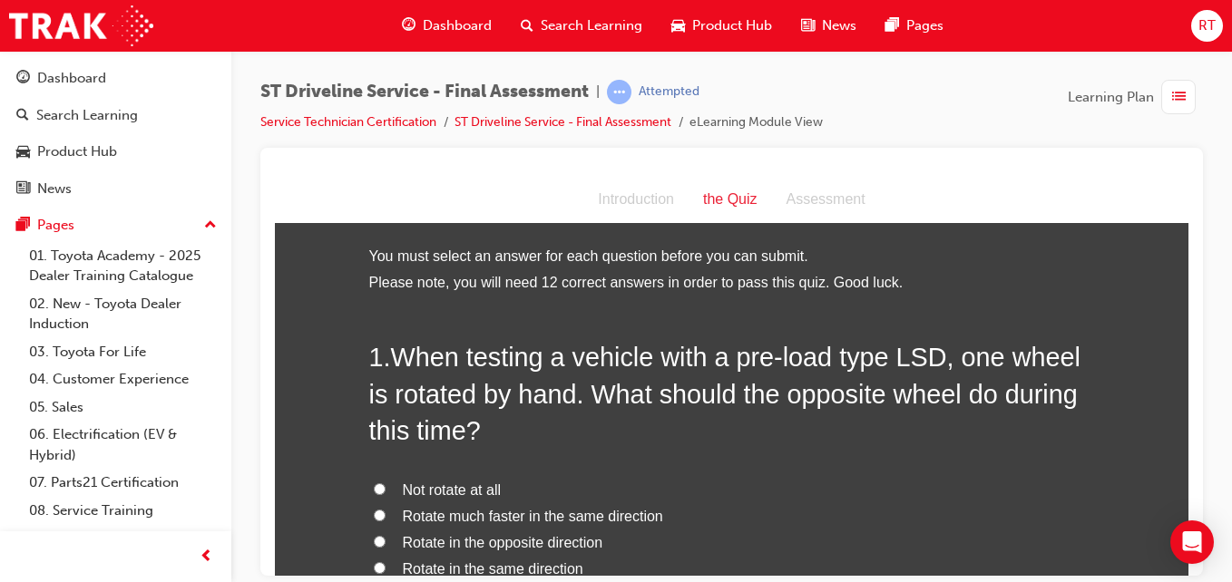
scroll to position [91, 0]
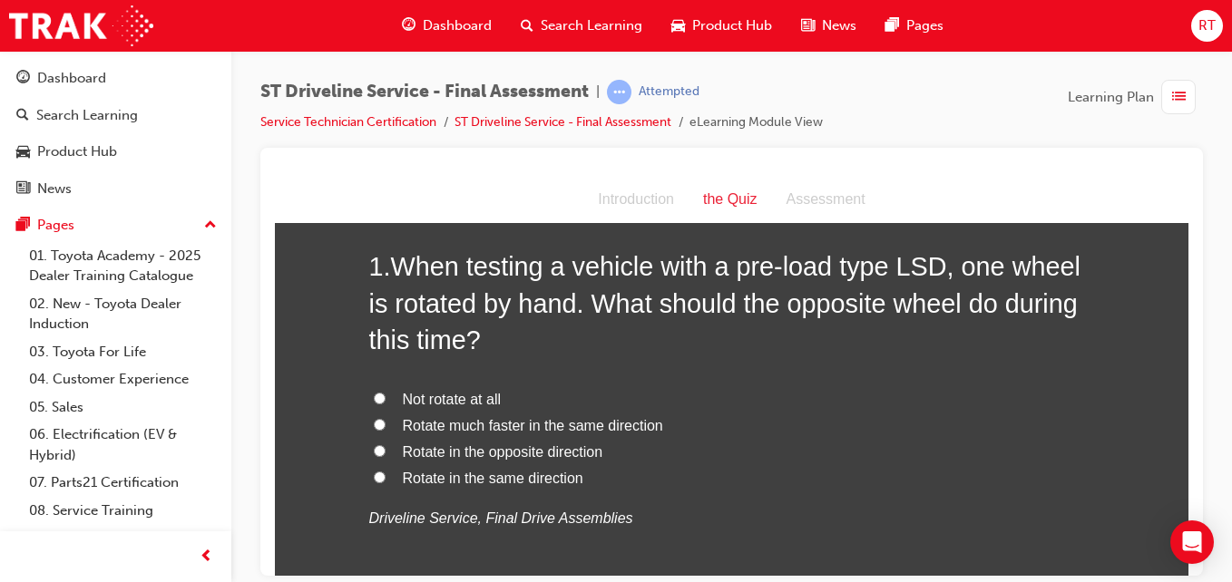
click at [539, 449] on span "Rotate in the opposite direction" at bounding box center [503, 451] width 200 height 15
click at [386, 449] on input "Rotate in the opposite direction" at bounding box center [380, 450] width 12 height 12
radio input "true"
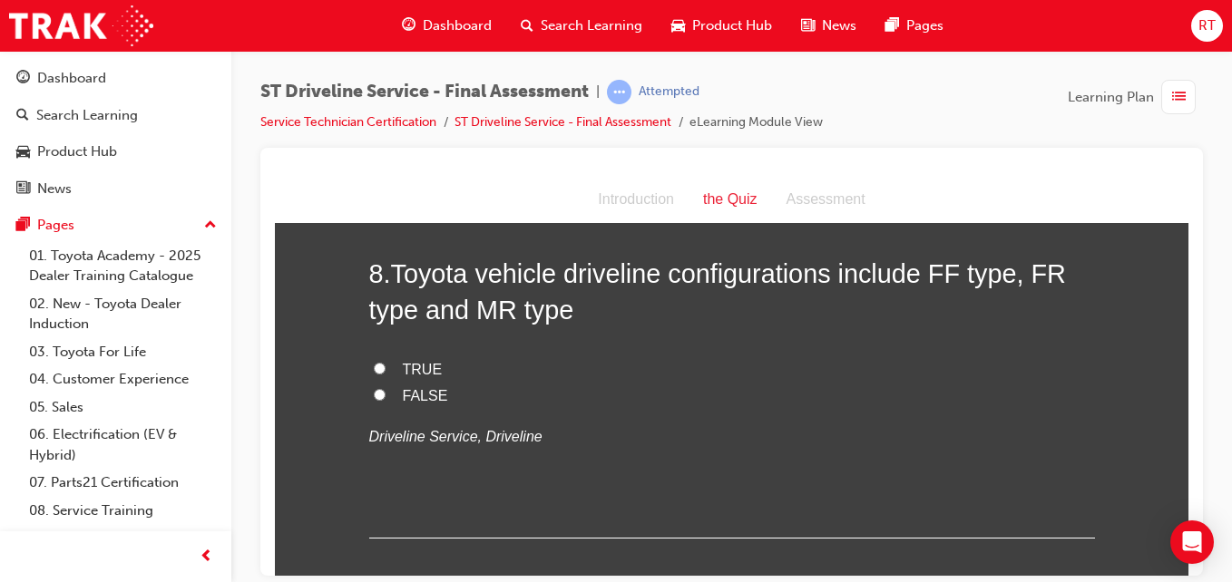
scroll to position [2721, 0]
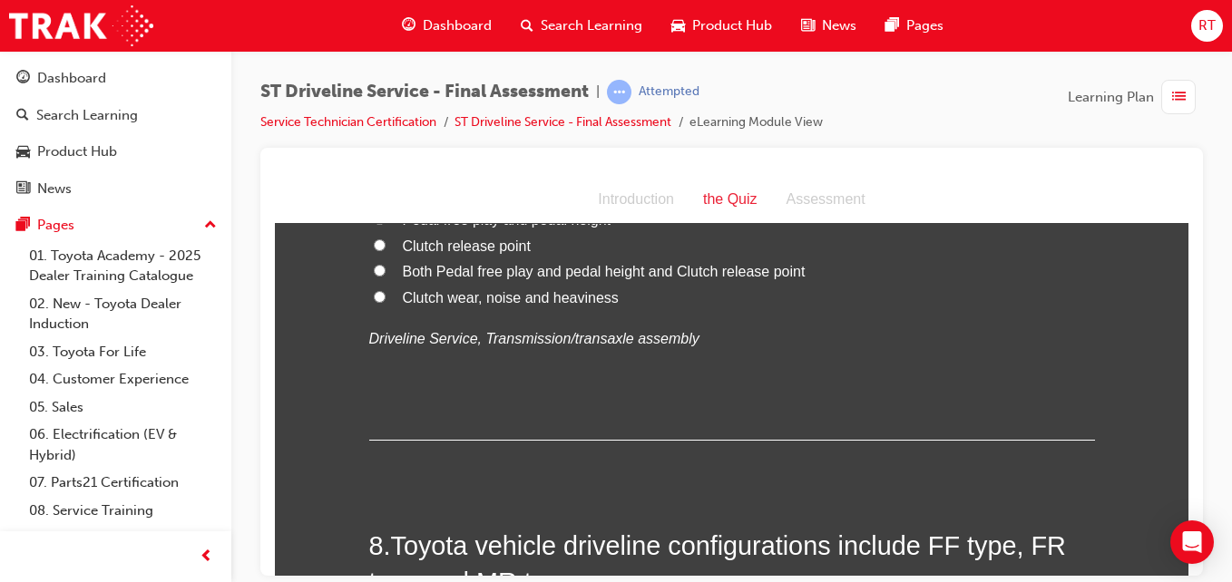
click at [1206, 30] on span "RT" at bounding box center [1206, 25] width 17 height 21
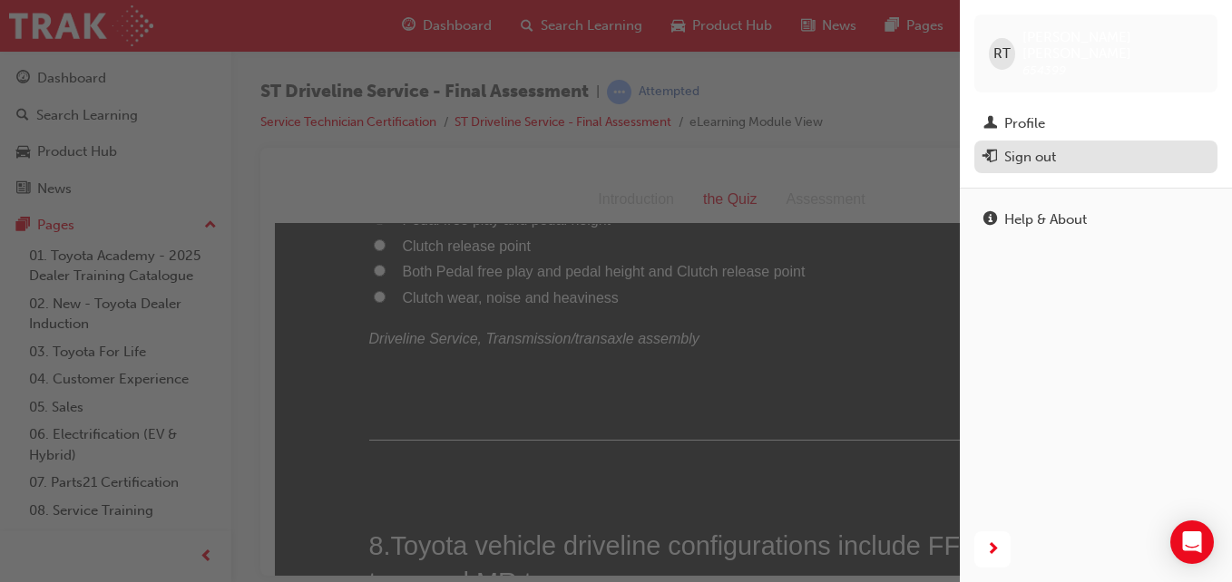
click at [1042, 147] on div "Sign out" at bounding box center [1030, 157] width 52 height 21
